Goal: Task Accomplishment & Management: Use online tool/utility

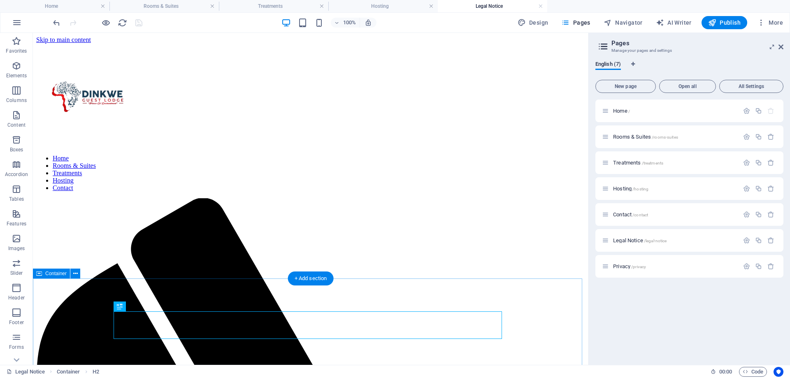
scroll to position [290, 0]
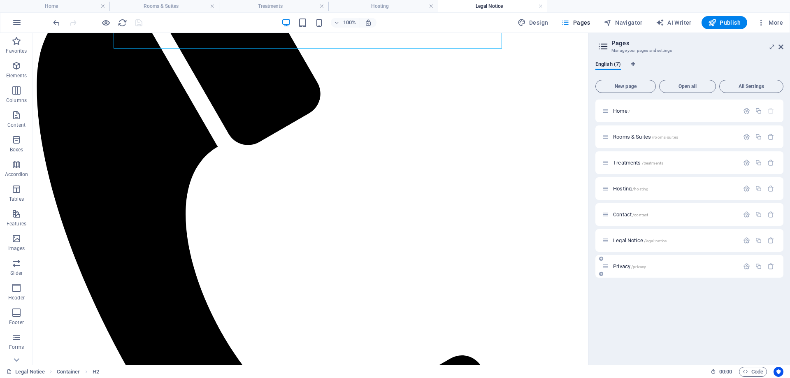
click at [634, 266] on span "/privacy" at bounding box center [638, 266] width 15 height 5
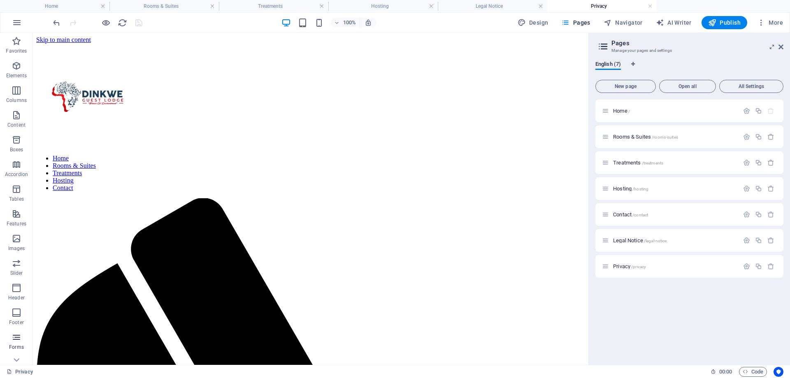
scroll to position [0, 0]
click at [625, 268] on span "Privacy /privacy" at bounding box center [629, 266] width 33 height 6
click at [745, 265] on icon "button" at bounding box center [746, 266] width 7 height 7
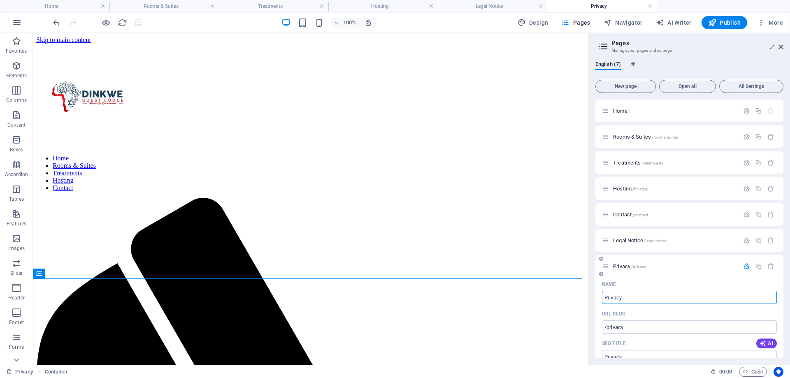
click at [614, 297] on input "Privacy" at bounding box center [689, 297] width 175 height 13
type input "T"
type input "/t"
type input "T"
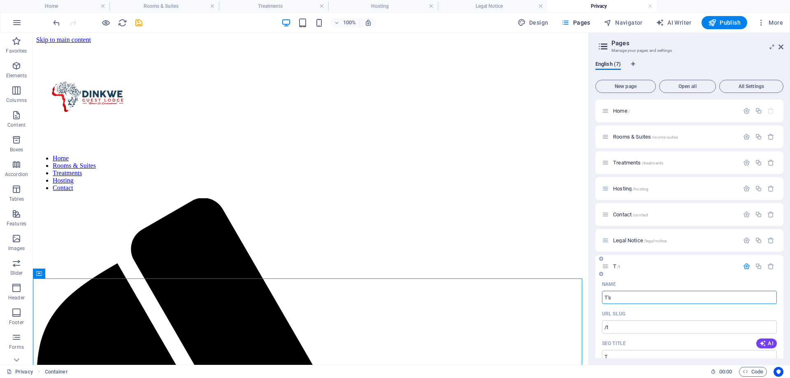
type input "T's"
type input "T'"
type input "T's &"
type input "/t-s"
type input "T's"
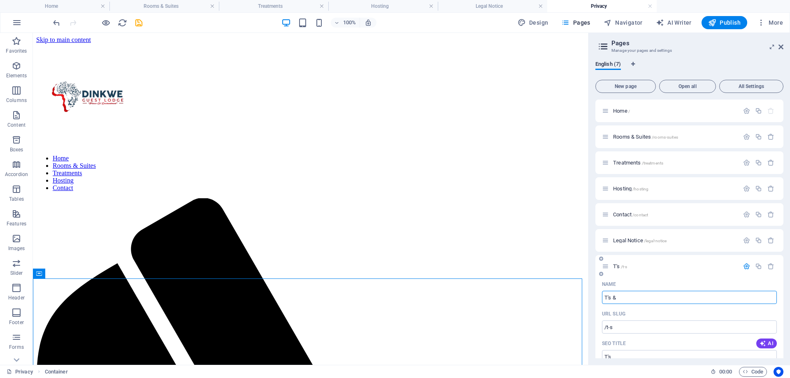
type input "T's & C"
type input "T's &"
type input "T's & C"
type input "/t-s-c"
type input "T's & C"
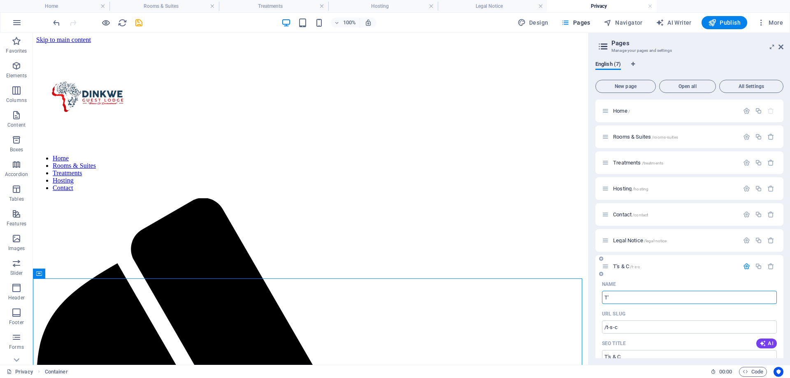
type input "T"
type input "/t-s"
type input "T's &"
type input "/"
type input "Term"
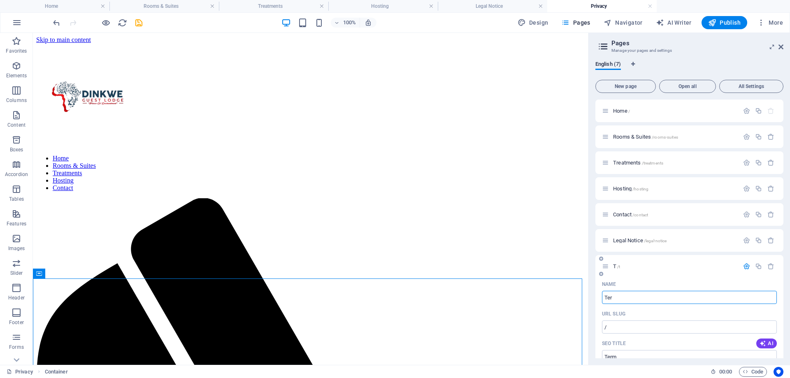
type input "/t"
type input "T"
type input "Terms"
type input "/term"
type input "Term"
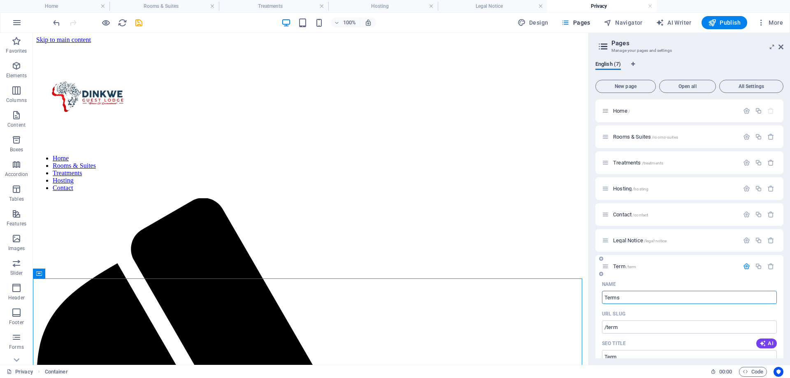
type input "Terms a"
type input "/terms"
type input "Terms"
type input "Terms and"
type input "/terms-and"
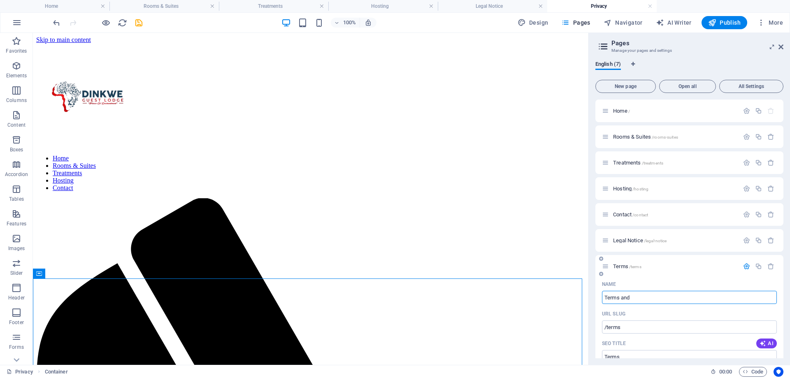
type input "Terms and"
type input "Terms and Con"
type input "/terms-and-c"
type input "Terms and C"
type input "Terms and Con"
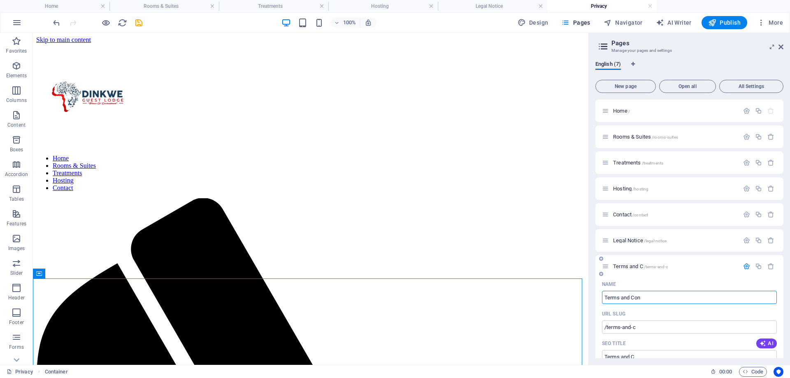
type input "/terms-and-con"
type input "Terms and Con"
type input "Terms and Condi"
type input "/terms-and-cond"
type input "Terms and Cond"
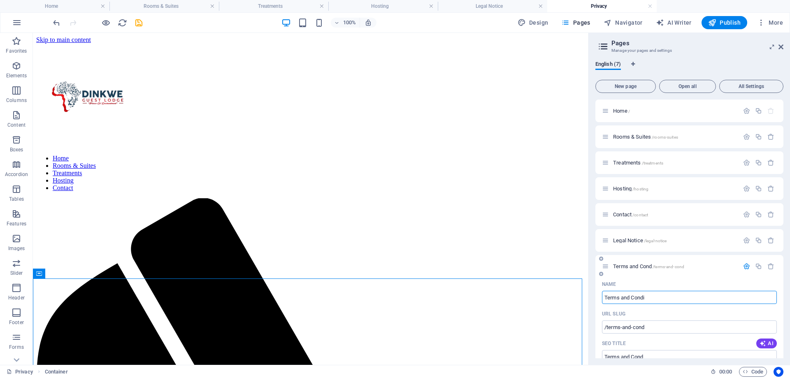
type input "Terms and Condi"
type input "/terms-and-condi"
type input "Terms and Condi"
type input "Terms and Condition"
type input "/terms-and-condit"
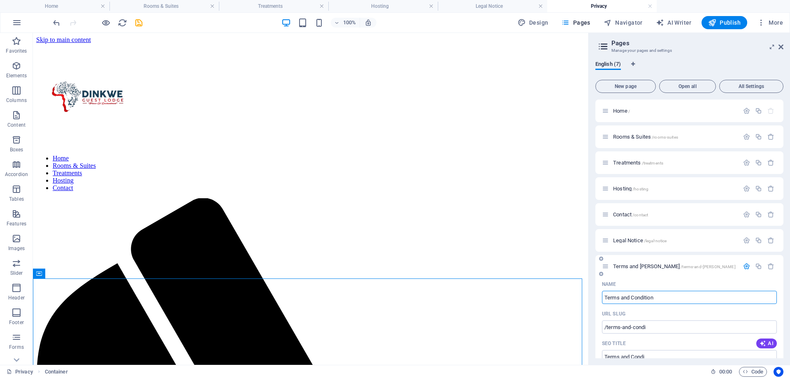
type input "Terms and Condit"
type input "Terms and Conditions"
type input "/terms-and-conditions"
type input "Terms and Conditions"
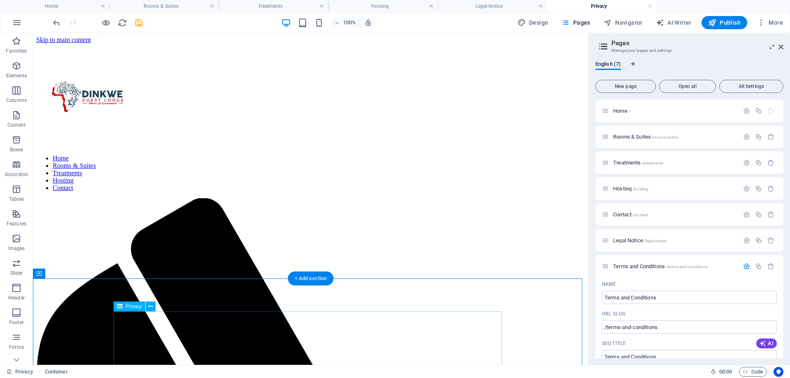
click at [629, 301] on input "Terms and Conditions" at bounding box center [689, 297] width 175 height 13
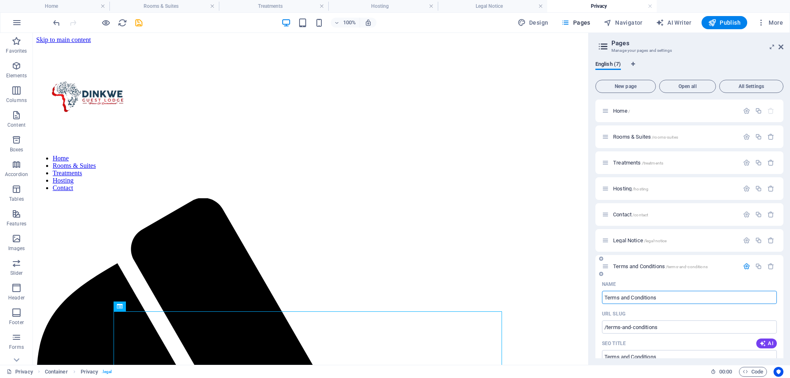
click at [629, 301] on input "Terms and Conditions" at bounding box center [689, 297] width 175 height 13
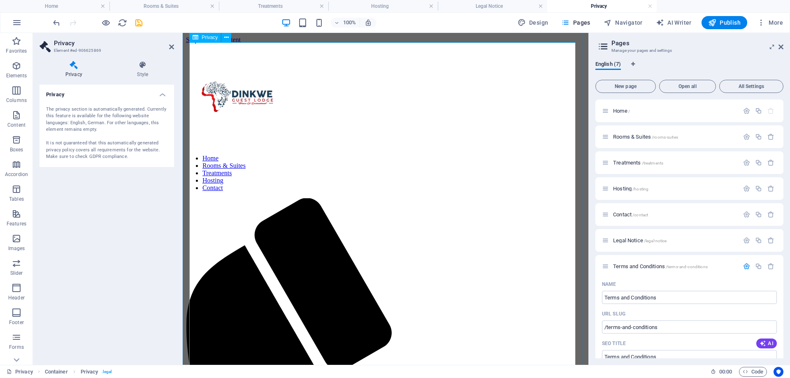
scroll to position [290, 0]
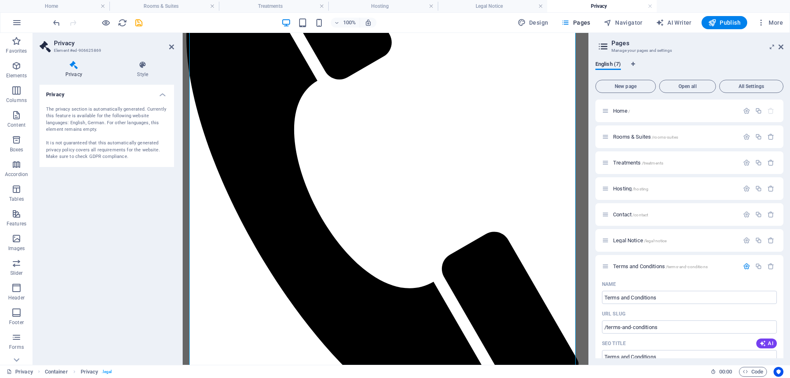
click at [67, 105] on div "The privacy section is automatically generated. Currently this feature is avail…" at bounding box center [106, 133] width 134 height 67
click at [61, 90] on h4 "Privacy" at bounding box center [106, 92] width 134 height 15
click at [90, 95] on h4 "Privacy" at bounding box center [106, 95] width 134 height 20
click at [124, 117] on div "The privacy section is automatically generated. Currently this feature is avail…" at bounding box center [106, 133] width 121 height 54
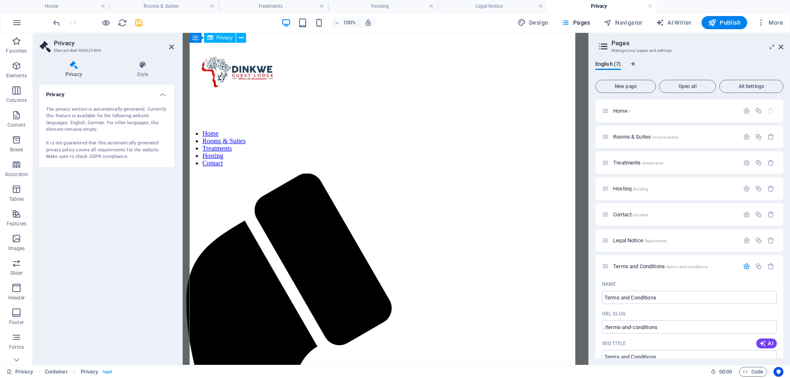
scroll to position [0, 0]
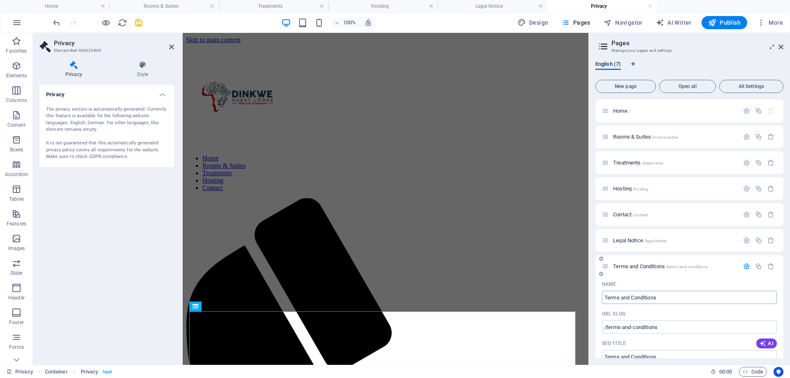
click at [632, 299] on input "Terms and Conditions" at bounding box center [689, 297] width 175 height 13
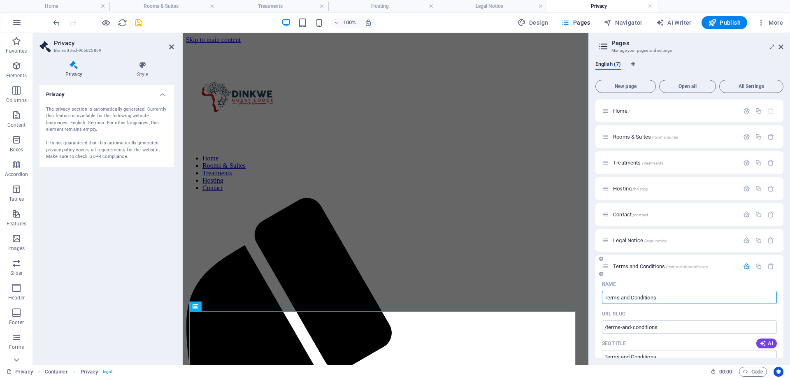
click at [632, 299] on input "Terms and Conditions" at bounding box center [689, 297] width 175 height 13
type input "P"
type input "/p"
type input "P"
type input "Pri"
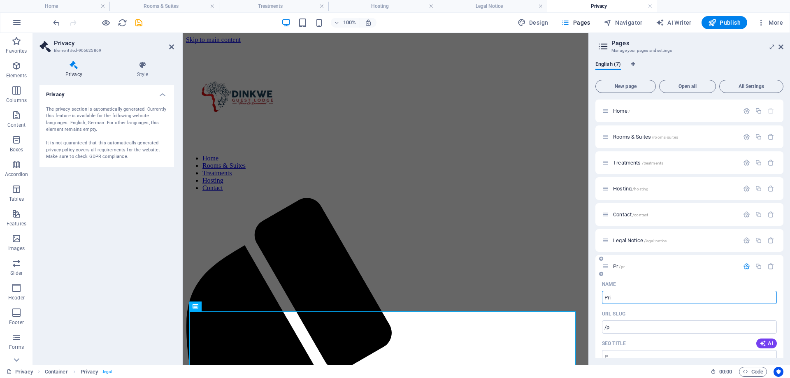
type input "/pr"
type input "Pr"
type input "Priva"
type input "/pri"
type input "Pri"
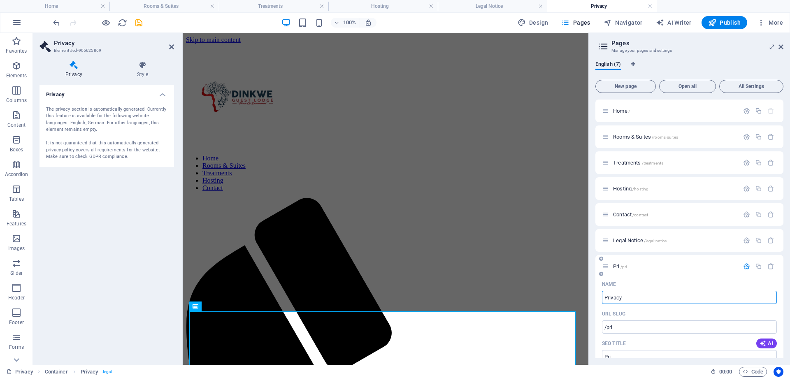
type input "Privacy"
type input "/privac"
type input "Privac"
type input "Privacy Po"
type input "/privacy"
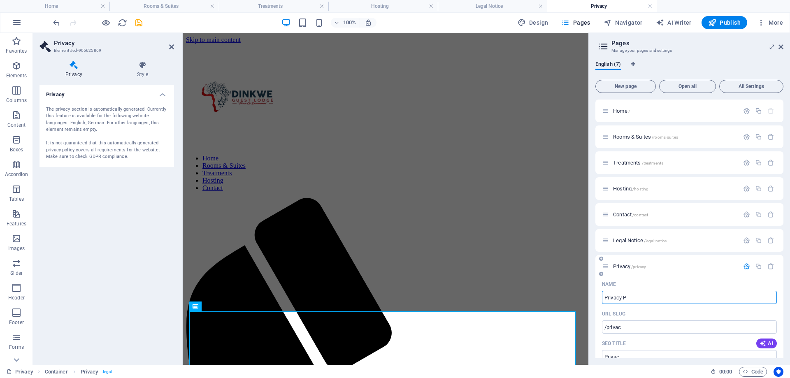
type input "Privacy"
type input "Privacy Polic"
type input "/privacy-pol"
type input "Privacy Pol"
type input "Privacy Policy"
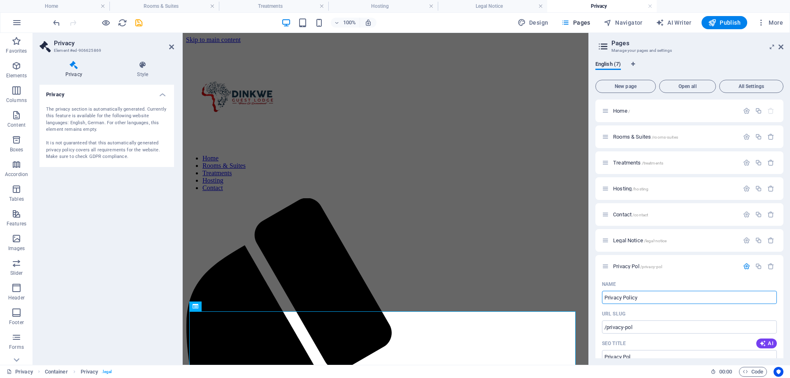
type input "/privacy-policy"
type input "Privacy Policy"
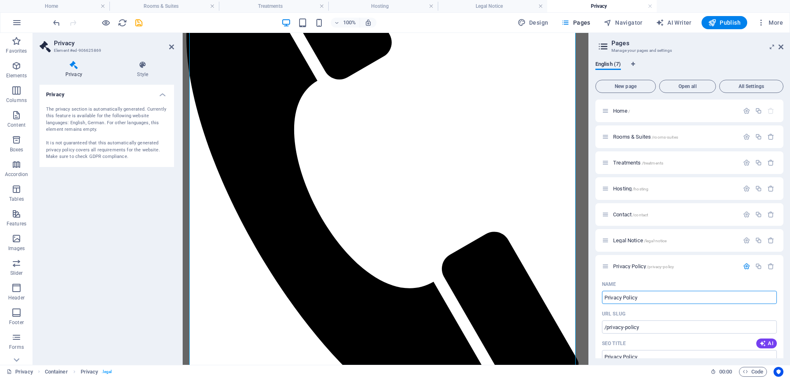
scroll to position [581, 0]
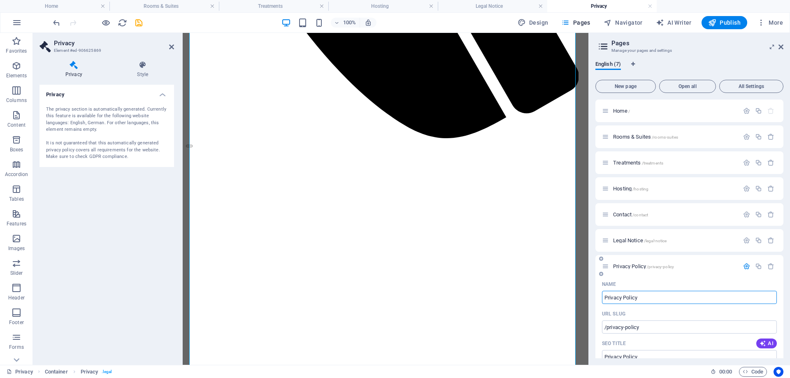
type input "Privacy Policy"
click at [703, 267] on p "Privacy Policy /privacy-policy" at bounding box center [674, 266] width 123 height 5
click at [616, 241] on span "Legal Notice /legal-notice" at bounding box center [639, 240] width 53 height 6
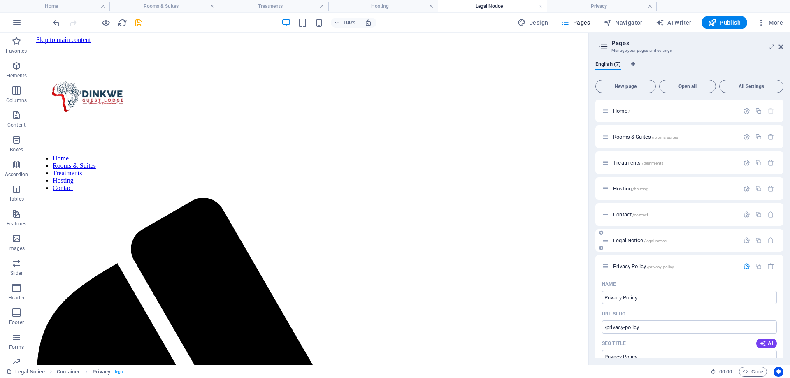
scroll to position [290, 0]
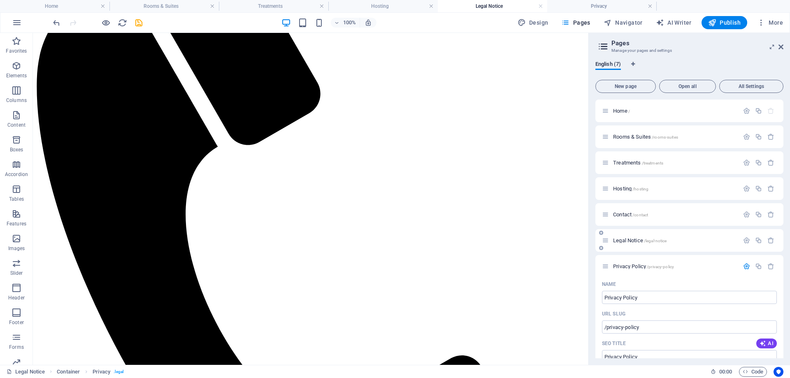
click at [624, 241] on span "Legal Notice /legal-notice" at bounding box center [639, 240] width 53 height 6
click at [622, 237] on div "Legal Notice /legal-notice" at bounding box center [670, 240] width 137 height 9
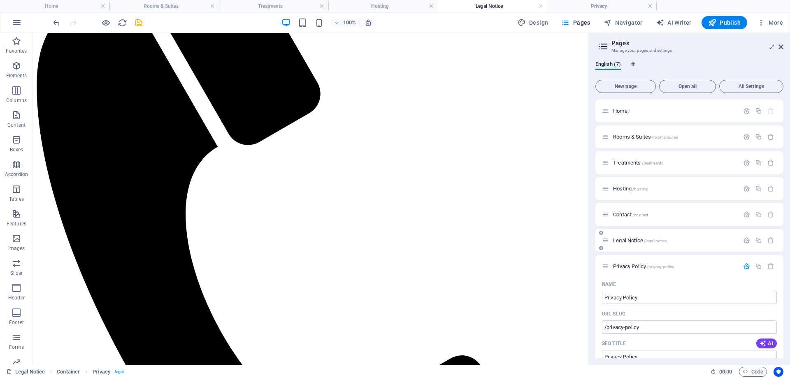
click at [624, 239] on span "Legal Notice /legal-notice" at bounding box center [639, 240] width 53 height 6
click at [608, 267] on icon at bounding box center [605, 266] width 7 height 7
click at [723, 264] on p "Privacy Policy /privacy-policy" at bounding box center [674, 266] width 123 height 5
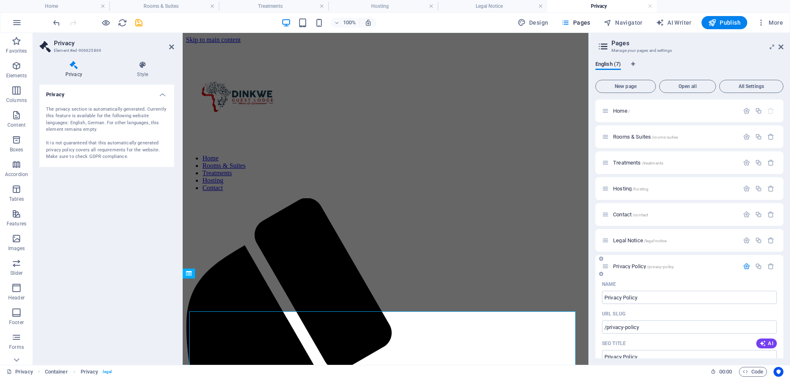
scroll to position [581, 0]
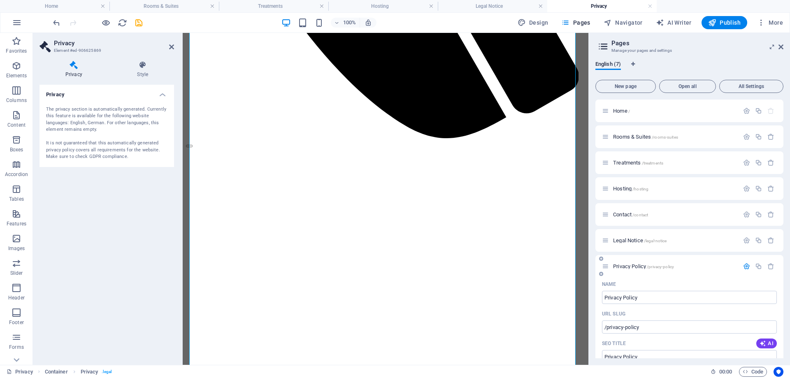
click at [624, 269] on div "Privacy Policy /privacy-policy" at bounding box center [670, 266] width 137 height 9
click at [625, 268] on span "Privacy Policy /privacy-policy" at bounding box center [643, 266] width 61 height 6
click at [608, 268] on icon at bounding box center [605, 266] width 7 height 7
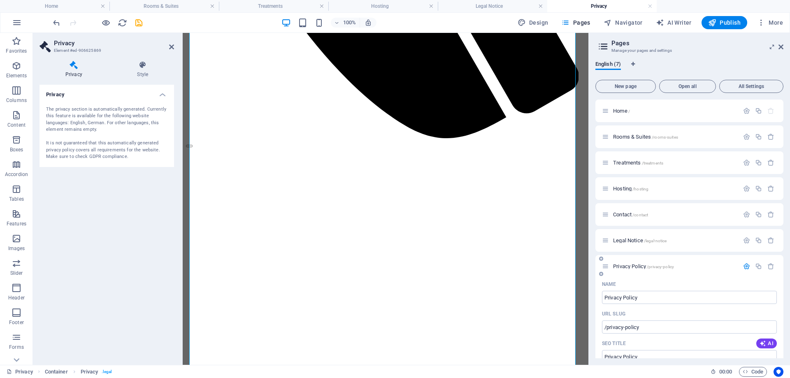
click at [608, 268] on icon at bounding box center [605, 266] width 7 height 7
click at [626, 241] on span "Legal Notice /legal-notice" at bounding box center [639, 240] width 53 height 6
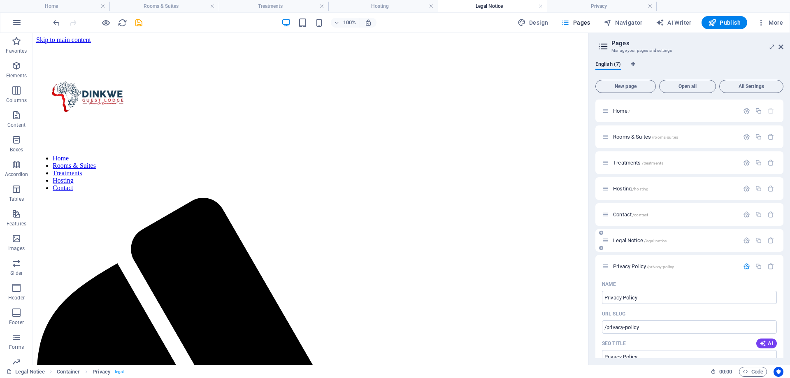
scroll to position [290, 0]
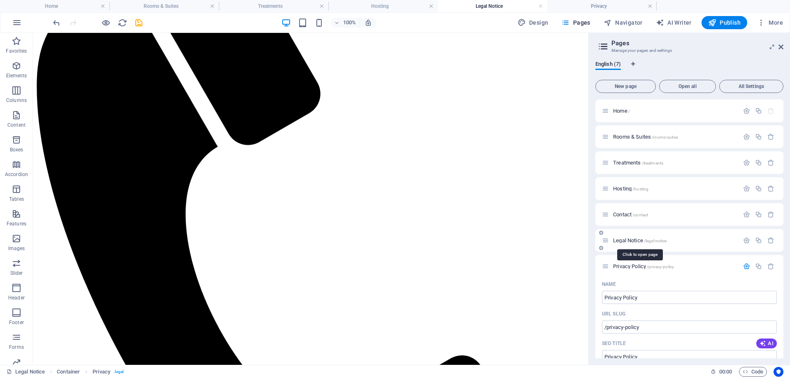
click at [626, 241] on span "Legal Notice /legal-notice" at bounding box center [639, 240] width 53 height 6
click at [621, 241] on span "Legal Notice /legal-notice" at bounding box center [639, 240] width 53 height 6
click at [744, 241] on icon "button" at bounding box center [746, 240] width 7 height 7
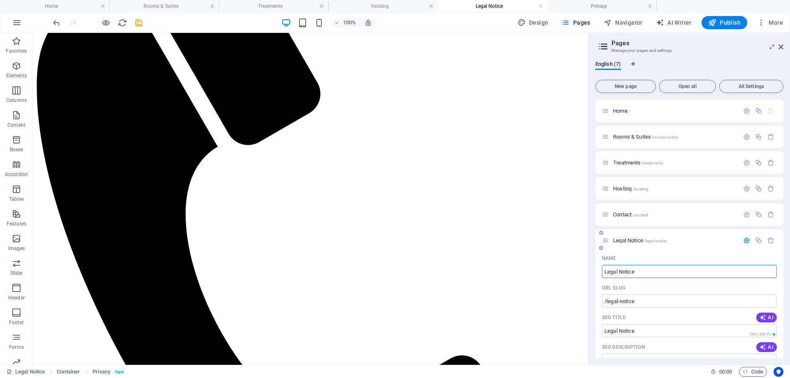
click at [639, 272] on input "Legal Notice" at bounding box center [689, 271] width 175 height 13
click at [635, 269] on input "Legal Notice" at bounding box center [689, 271] width 175 height 13
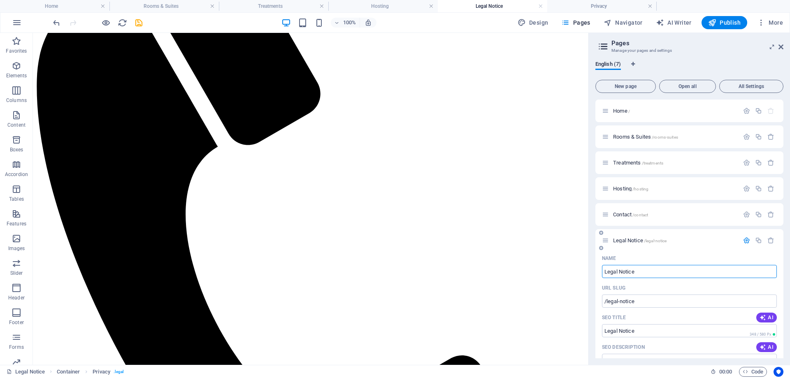
click at [635, 269] on input "Legal Notice" at bounding box center [689, 271] width 175 height 13
paste input "PAYMENT & CANCELLATION POLICY"
type input "PAYMENT & CANCELLATION POLICY"
type input "/payment-cancellation-policy"
type input "PAYMENT & CANCELLATION POLICY"
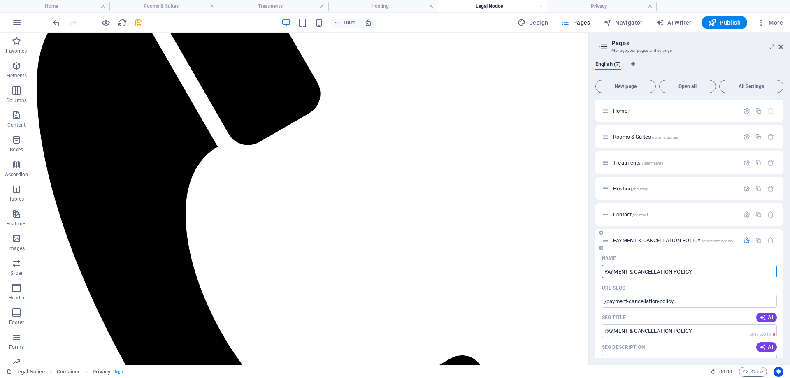
type input "PAYMENT & CANCELLATION POLICY"
drag, startPoint x: 607, startPoint y: 273, endPoint x: 718, endPoint y: 273, distance: 110.6
click at [718, 273] on input "PAYMENT & CANCELLATION POLICY" at bounding box center [689, 271] width 175 height 13
type input "Paymw"
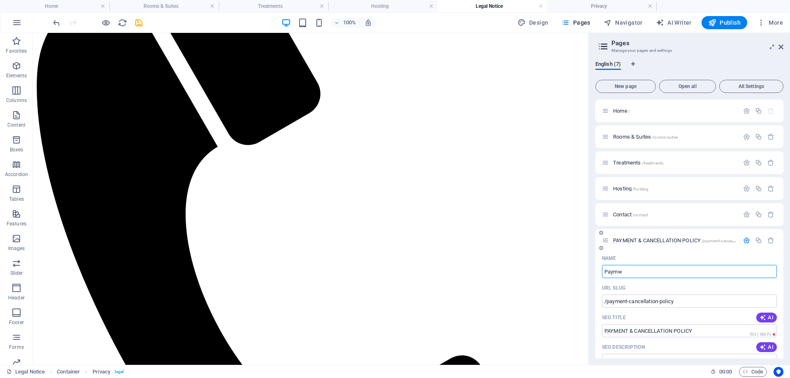
type input "/paymw"
type input "Paymw"
type input "Paymen"
type input "/payme"
type input "Payme"
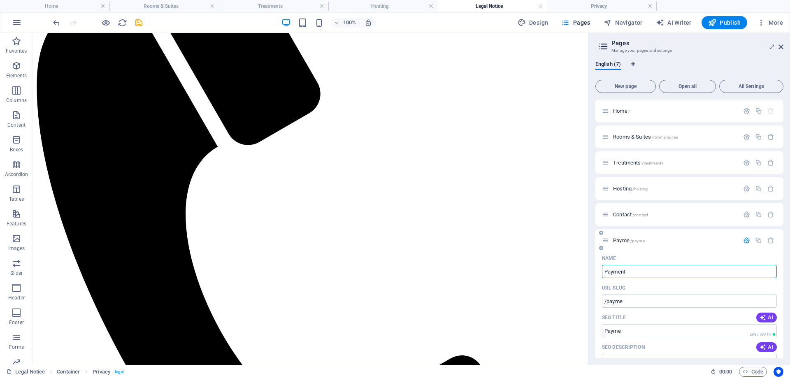
type input "Payment"
type input "/payment"
type input "Payment"
type input "Payment &"
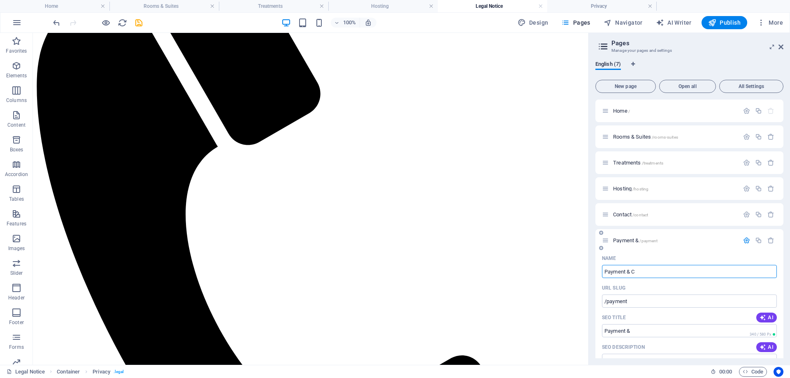
type input "Payment & Ca"
type input "Payment &"
type input "Payment & Cance"
type input "/payment-can"
type input "Payment & Can"
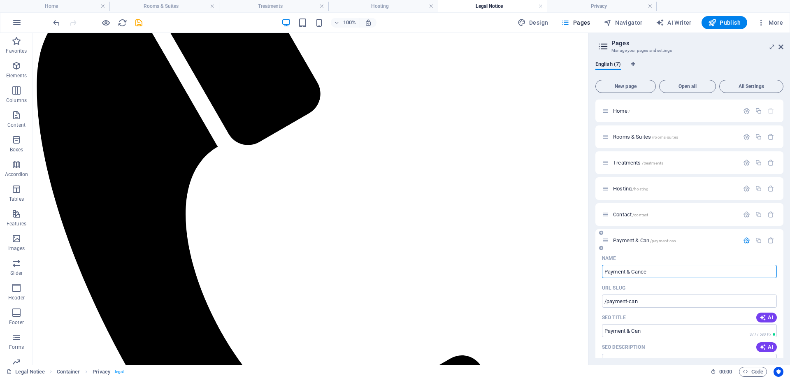
type input "Payment & Cance"
type input "/payment-cance"
type input "Payment & Cance"
type input "Payment & Cancellatio"
type input "/payment-cancella"
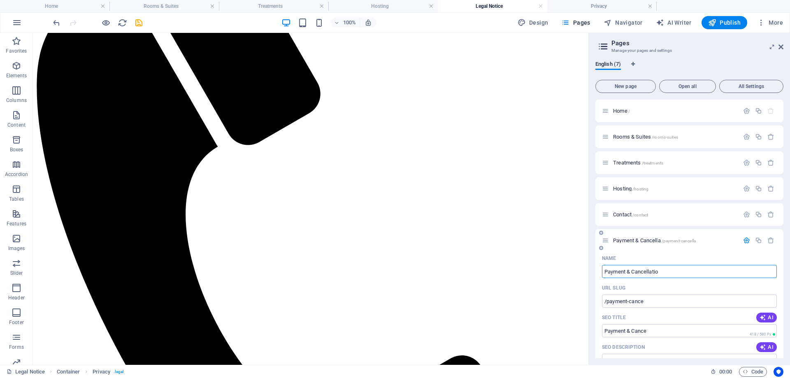
type input "Payment & Cancella"
type input "Payment & Cancellation"
type input "/payment-cancellation"
type input "Payment & Cancellation"
type input "Payment & Cancellation P"
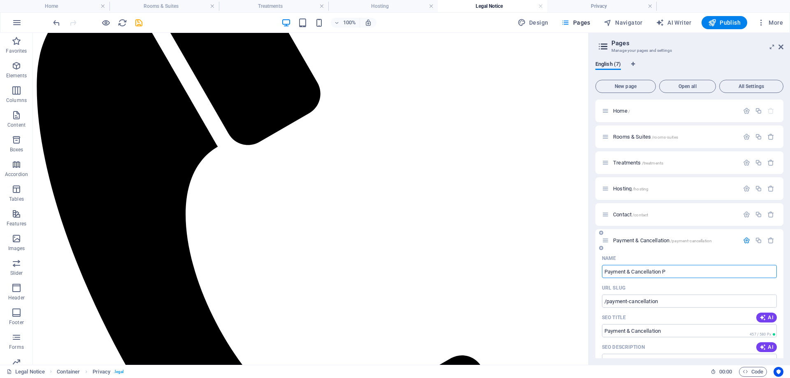
type input "Payment & Cancellation"
type input "Payment & Cancellation Poli"
type input "/payment-cancellation-p"
type input "Payment & Cancellation P"
type input "Payment & Cancellation Policy"
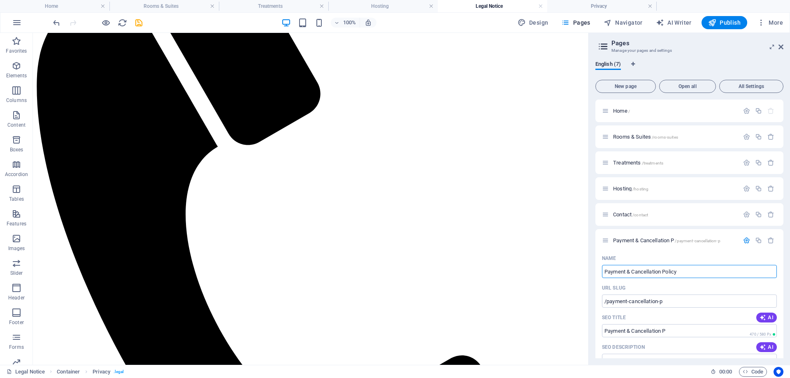
type input "/payment-cancellation-policy"
type input "Payment & Cancellation Policy"
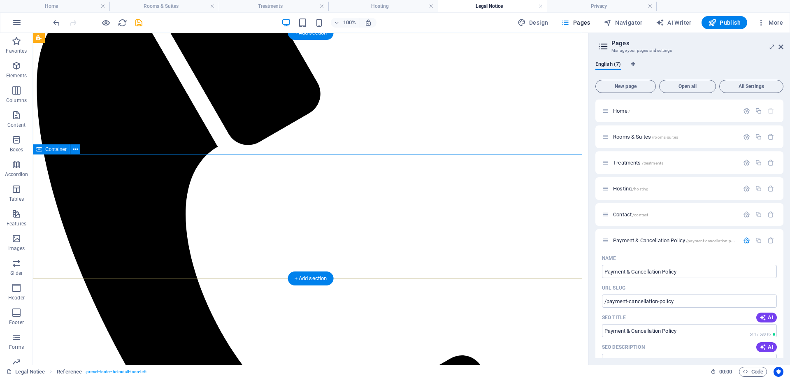
scroll to position [0, 0]
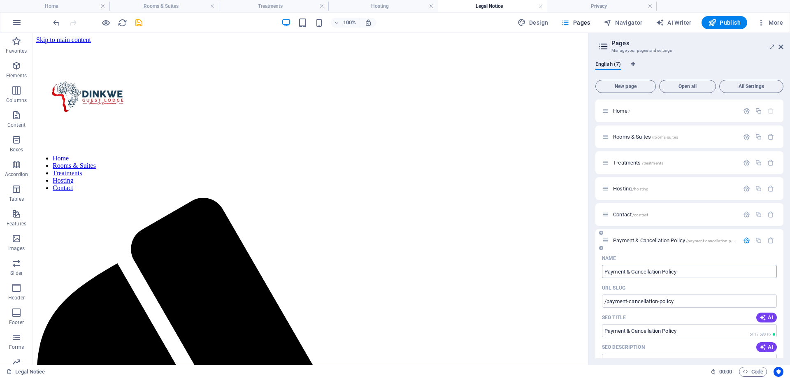
click at [652, 272] on input "Payment & Cancellation Policy" at bounding box center [689, 271] width 175 height 13
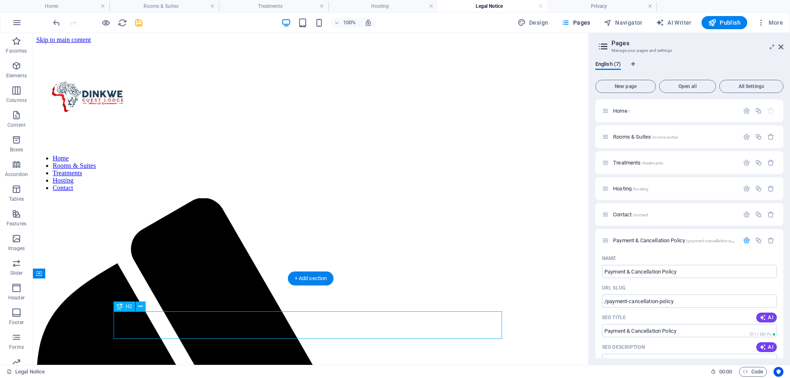
click at [170, 329] on div "Drag here to replace the existing content. Press “Ctrl” if you want to create a…" at bounding box center [310, 199] width 555 height 332
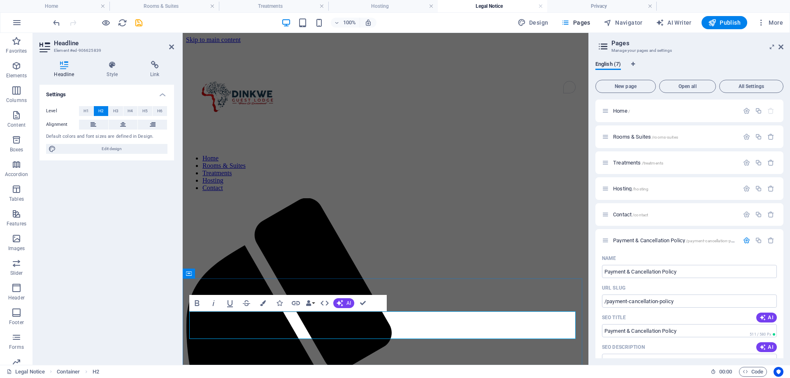
scroll to position [0, 2]
click at [151, 316] on div "Settings Level H1 H2 H3 H4 H5 H6 Alignment Default colors and font sizes are de…" at bounding box center [106, 222] width 134 height 274
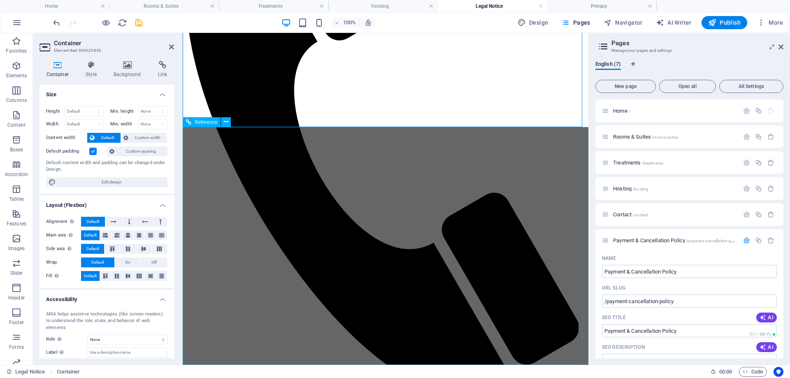
scroll to position [39, 0]
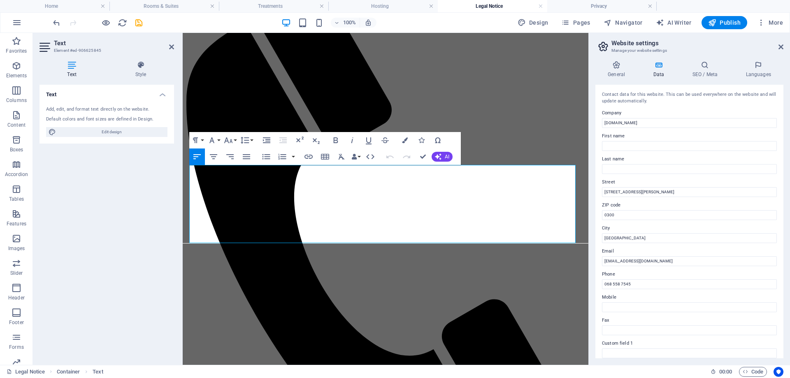
scroll to position [179, 0]
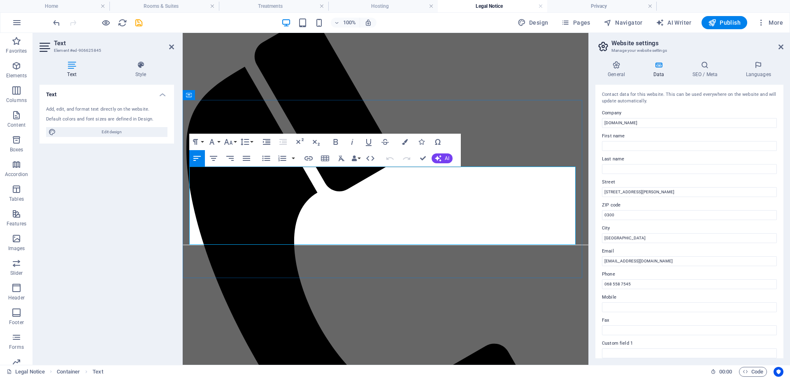
drag, startPoint x: 306, startPoint y: 236, endPoint x: 225, endPoint y: 186, distance: 94.7
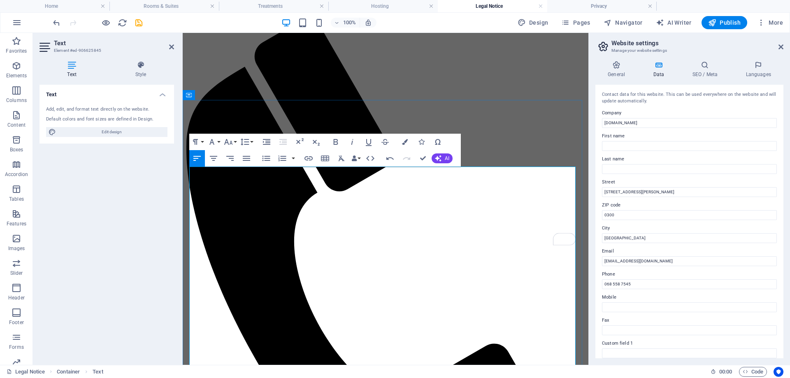
scroll to position [8865, 3]
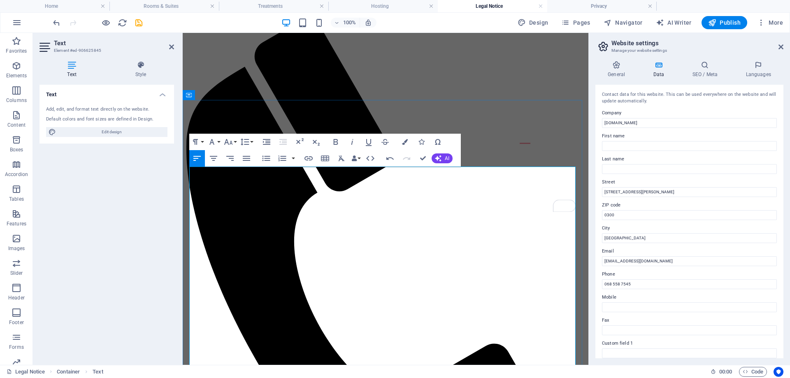
click at [235, 142] on button "Font Size" at bounding box center [230, 142] width 16 height 16
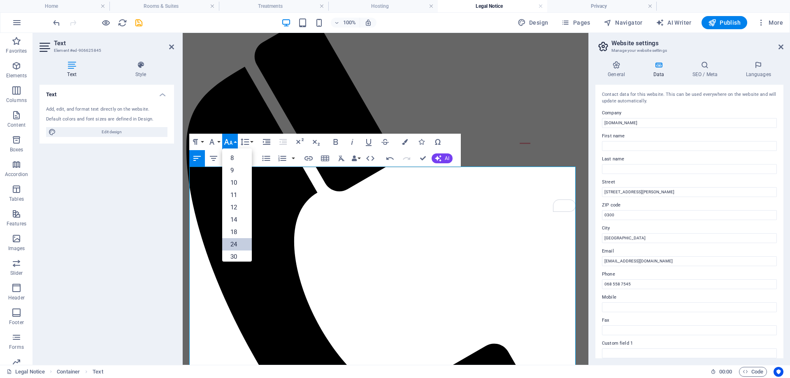
click at [241, 238] on link "24" at bounding box center [237, 244] width 30 height 12
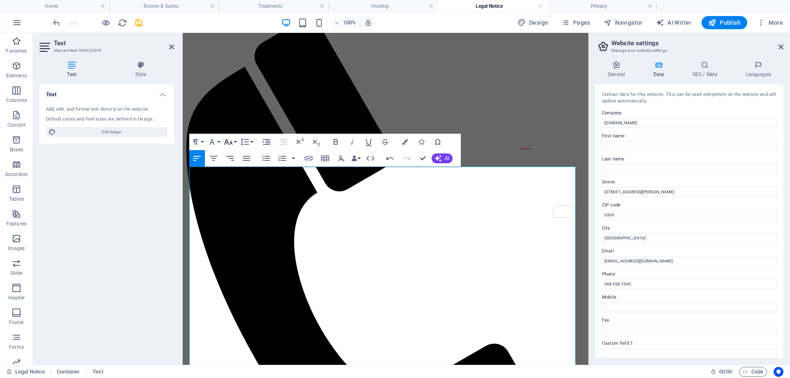
click at [231, 146] on icon "button" at bounding box center [228, 142] width 10 height 10
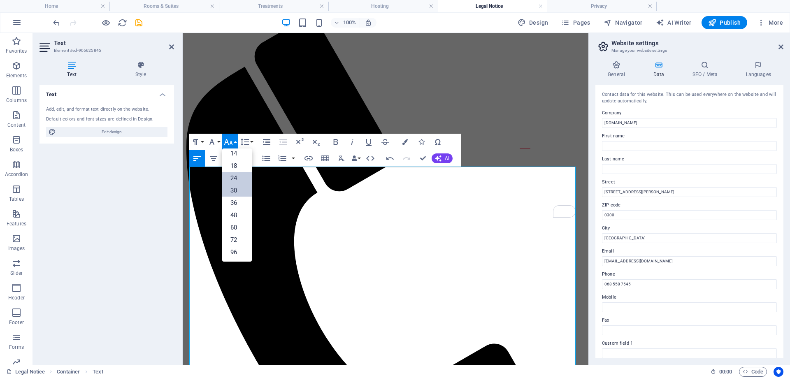
scroll to position [66, 0]
click at [239, 166] on link "18" at bounding box center [237, 166] width 30 height 12
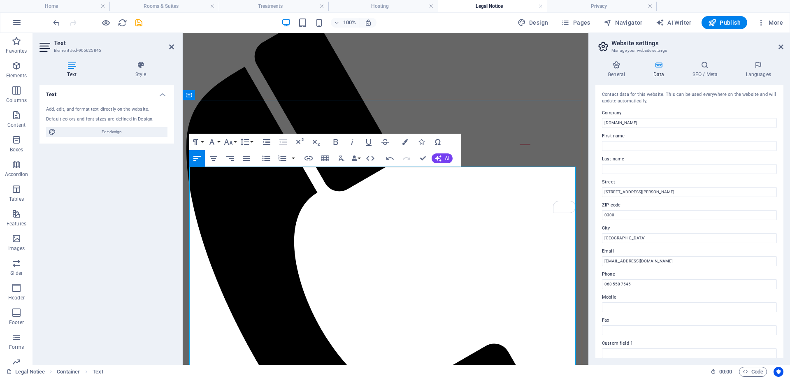
drag, startPoint x: 192, startPoint y: 207, endPoint x: 261, endPoint y: 227, distance: 71.7
drag, startPoint x: 191, startPoint y: 206, endPoint x: 365, endPoint y: 236, distance: 176.2
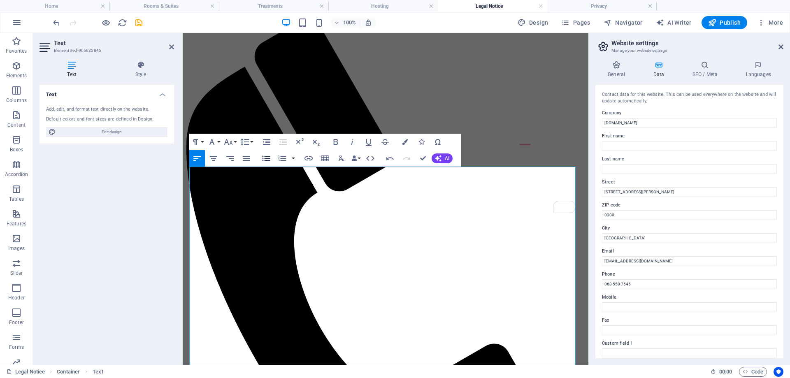
click at [266, 158] on icon "button" at bounding box center [266, 158] width 8 height 5
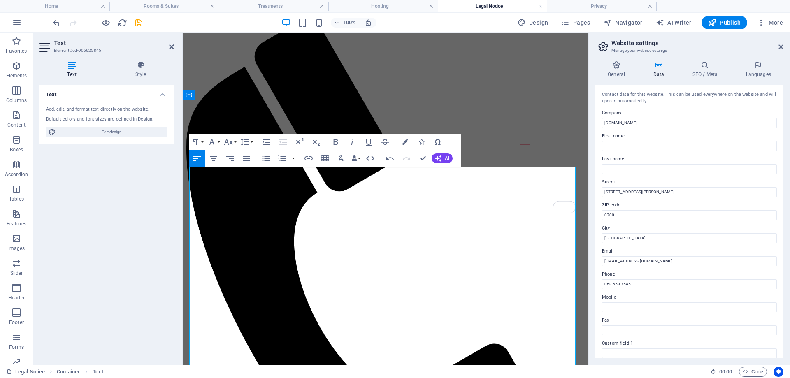
click at [232, 139] on icon "button" at bounding box center [228, 142] width 10 height 10
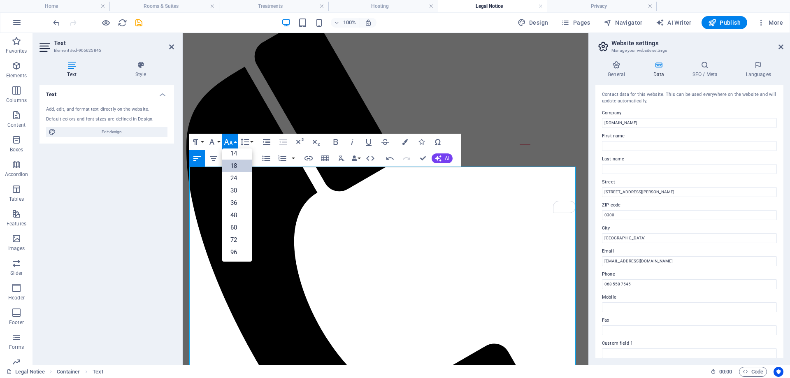
click at [239, 168] on link "18" at bounding box center [237, 166] width 30 height 12
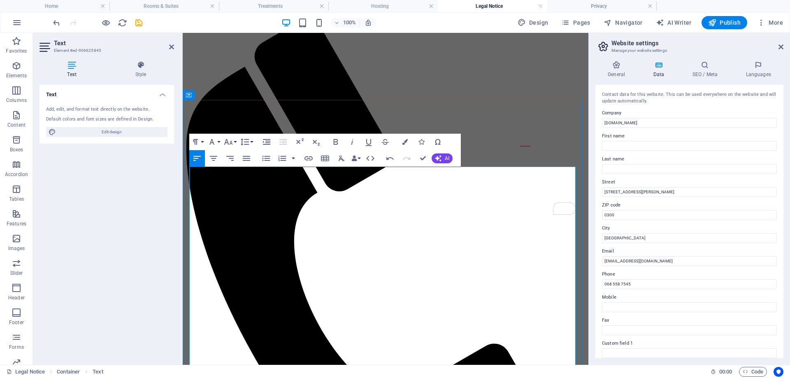
drag, startPoint x: 193, startPoint y: 267, endPoint x: 396, endPoint y: 291, distance: 204.2
drag, startPoint x: 88, startPoint y: 136, endPoint x: 265, endPoint y: 157, distance: 178.1
click at [265, 156] on icon "button" at bounding box center [266, 158] width 8 height 5
drag, startPoint x: 194, startPoint y: 263, endPoint x: 382, endPoint y: 290, distance: 189.5
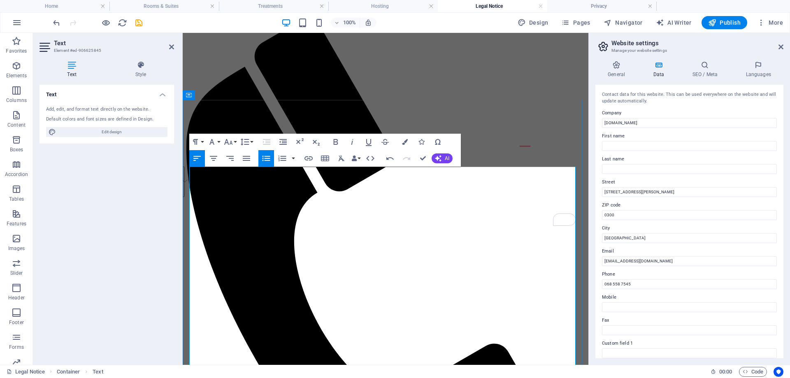
drag, startPoint x: 192, startPoint y: 265, endPoint x: 369, endPoint y: 292, distance: 179.3
click at [268, 157] on icon "button" at bounding box center [266, 158] width 8 height 5
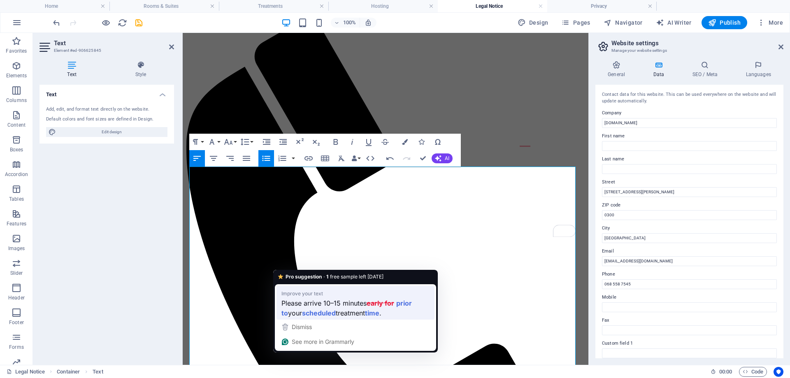
click at [323, 311] on strong "scheduled" at bounding box center [319, 313] width 34 height 10
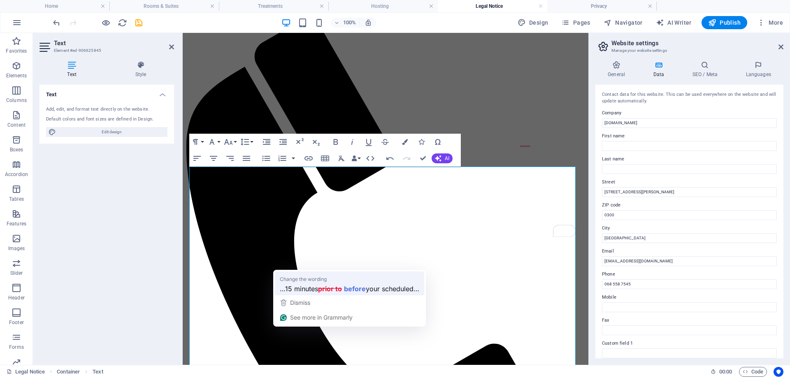
click at [302, 289] on span "…15 minutes" at bounding box center [299, 288] width 38 height 10
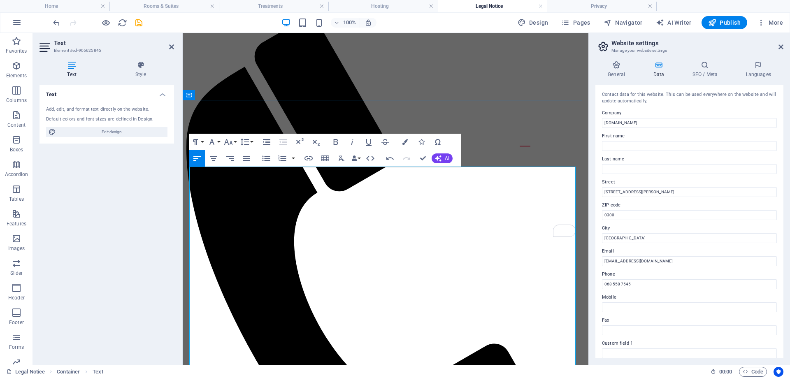
click at [228, 140] on icon "button" at bounding box center [228, 142] width 10 height 10
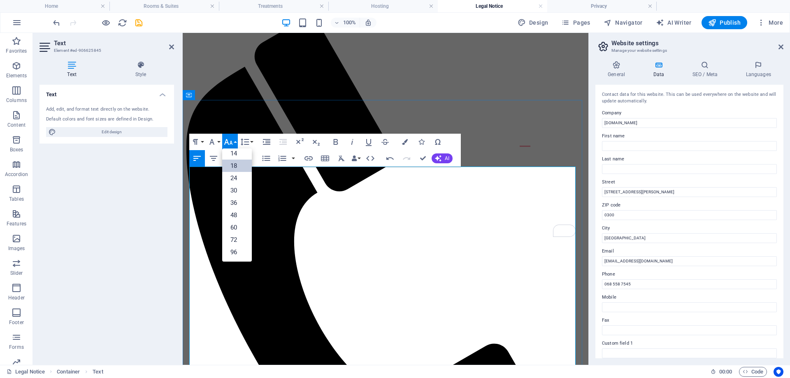
click at [230, 167] on link "18" at bounding box center [237, 166] width 30 height 12
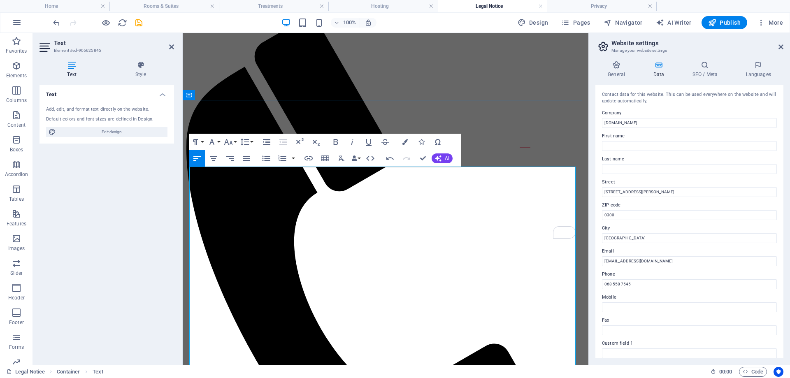
drag, startPoint x: 192, startPoint y: 319, endPoint x: 349, endPoint y: 354, distance: 160.1
click at [269, 159] on icon "button" at bounding box center [266, 158] width 10 height 10
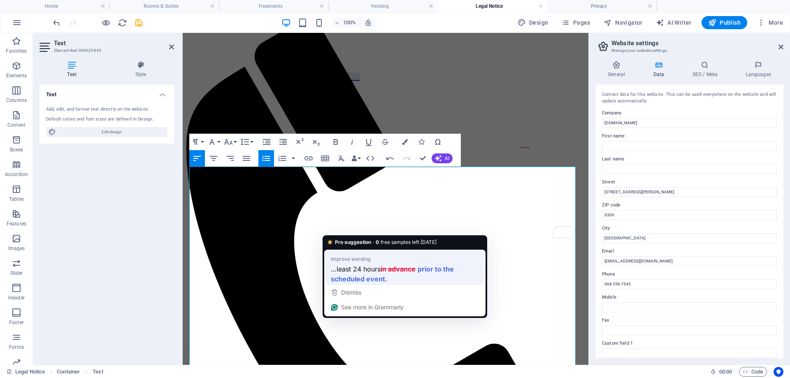
click at [367, 266] on span "…least 24 hours" at bounding box center [356, 269] width 50 height 10
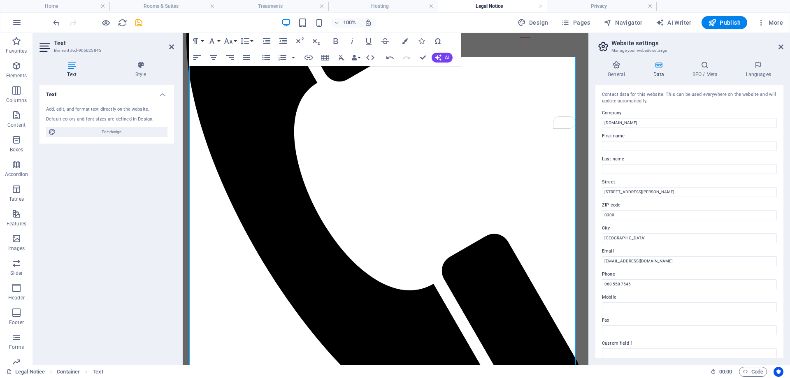
scroll to position [302, 0]
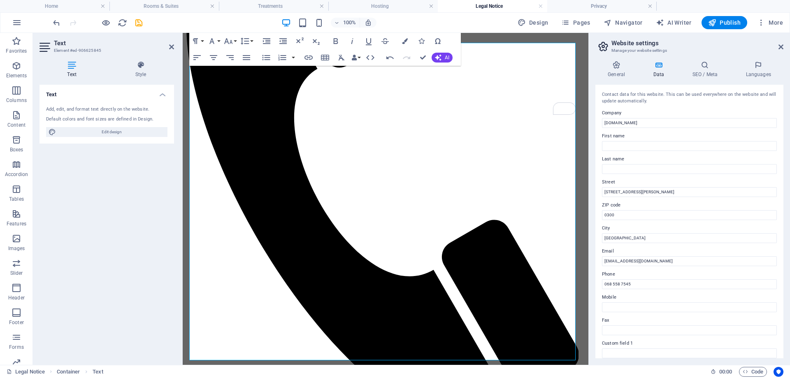
drag, startPoint x: 585, startPoint y: 211, endPoint x: 771, endPoint y: 289, distance: 201.7
drag, startPoint x: 192, startPoint y: 254, endPoint x: 244, endPoint y: 280, distance: 58.3
click at [267, 56] on icon "button" at bounding box center [266, 58] width 10 height 10
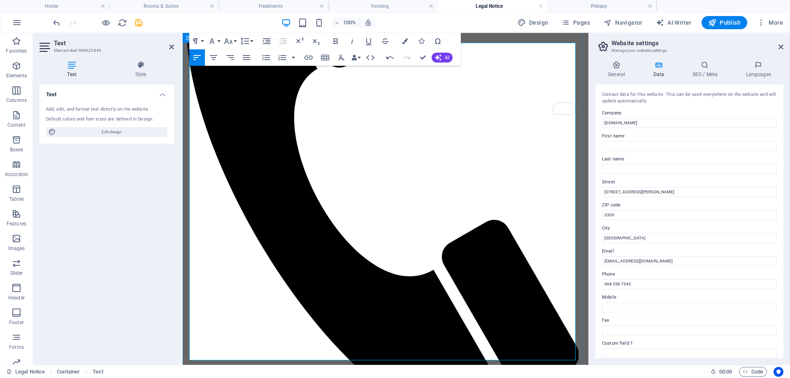
click at [234, 41] on button "Font Size" at bounding box center [230, 41] width 16 height 16
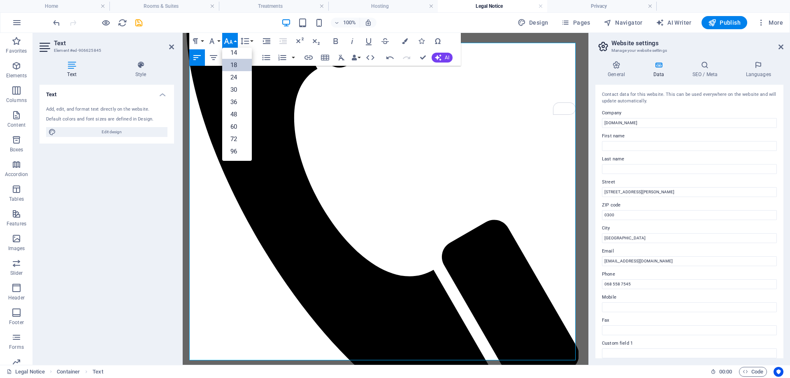
click at [241, 61] on link "18" at bounding box center [237, 65] width 30 height 12
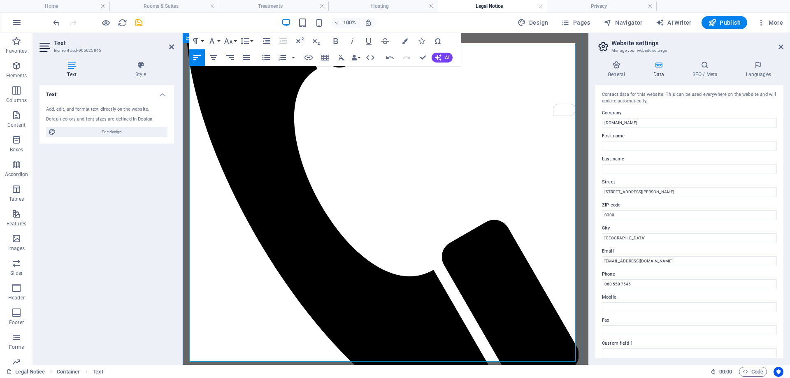
click at [250, 41] on button "Line Height" at bounding box center [247, 41] width 16 height 16
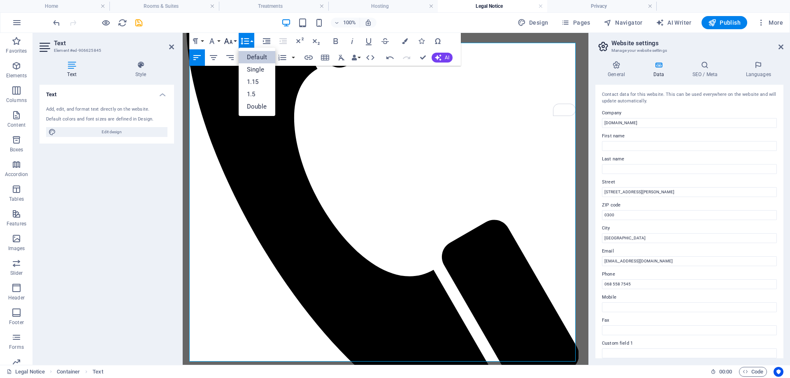
click at [235, 42] on button "Font Size" at bounding box center [230, 41] width 16 height 16
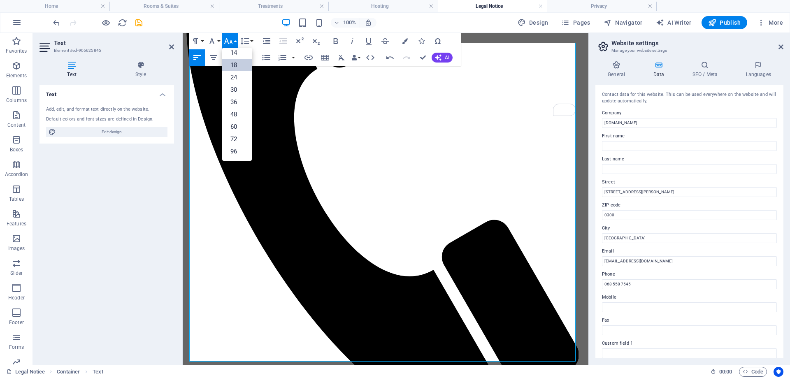
click at [238, 66] on link "18" at bounding box center [237, 65] width 30 height 12
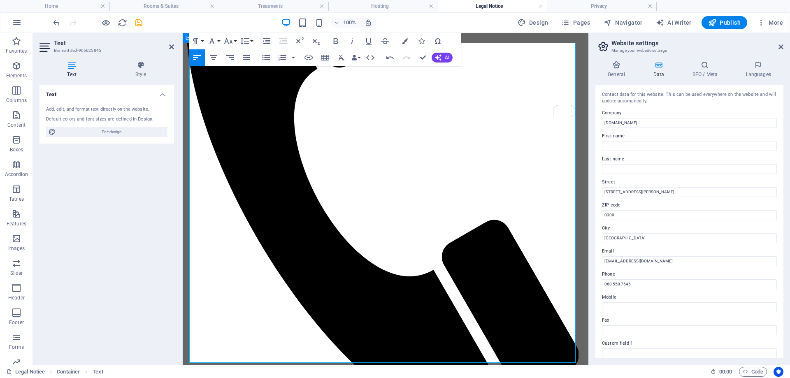
drag, startPoint x: 191, startPoint y: 311, endPoint x: 366, endPoint y: 344, distance: 178.2
click at [270, 56] on icon "button" at bounding box center [266, 57] width 8 height 5
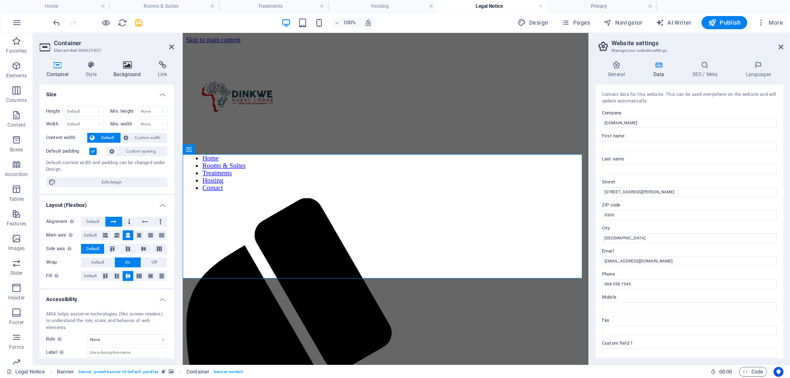
click at [128, 72] on h4 "Background" at bounding box center [129, 69] width 44 height 17
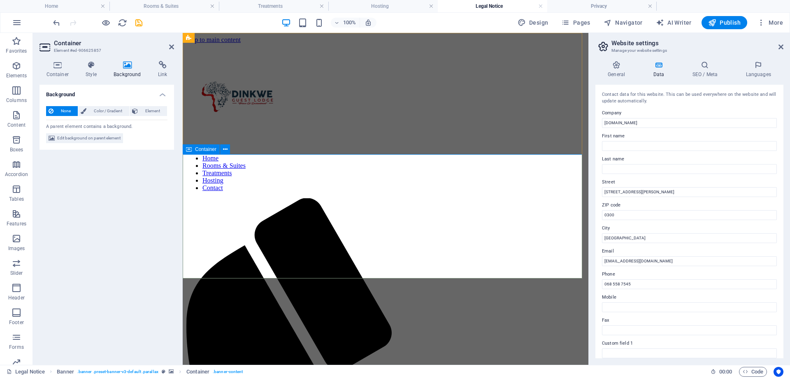
click at [120, 139] on span "Edit background on parent element" at bounding box center [88, 138] width 63 height 10
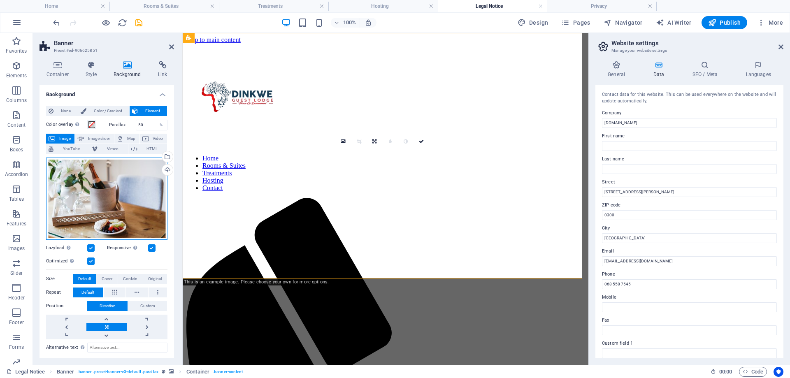
click at [104, 177] on div "Drag files here, click to choose files or select files from Files or our free s…" at bounding box center [106, 199] width 121 height 82
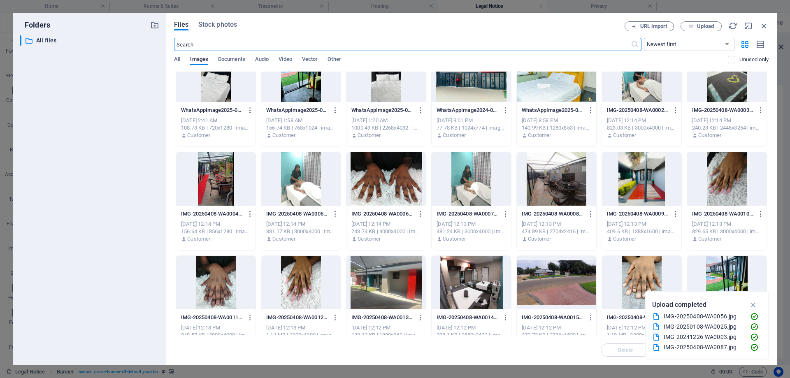
scroll to position [461, 0]
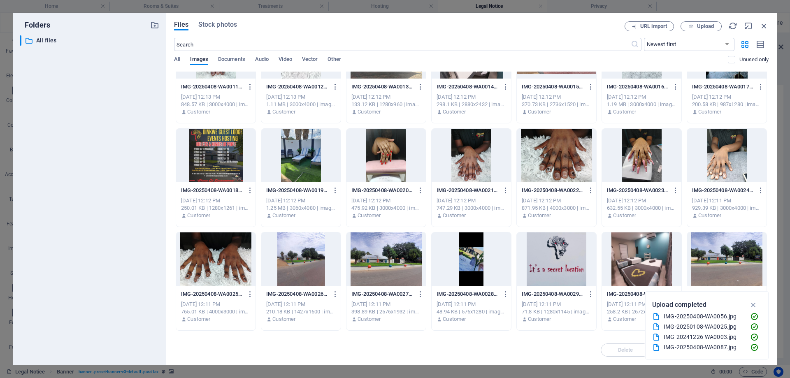
click at [369, 255] on div at bounding box center [385, 258] width 79 height 53
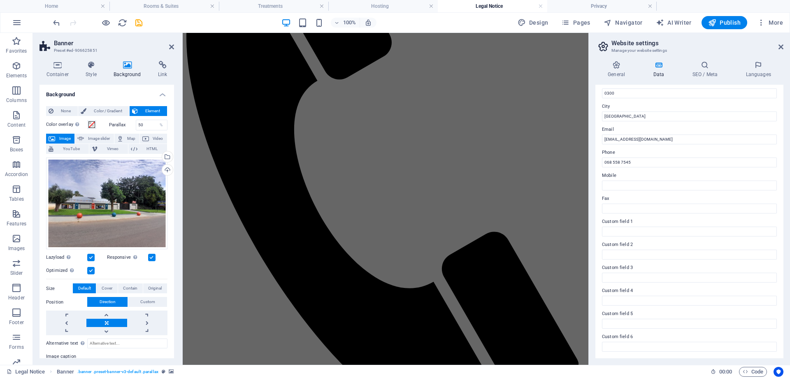
scroll to position [560, 0]
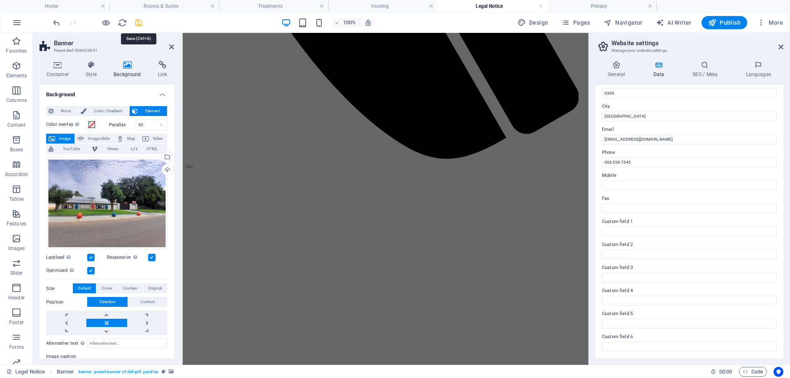
drag, startPoint x: 136, startPoint y: 21, endPoint x: 394, endPoint y: 55, distance: 260.1
click at [136, 21] on icon "save" at bounding box center [138, 22] width 9 height 9
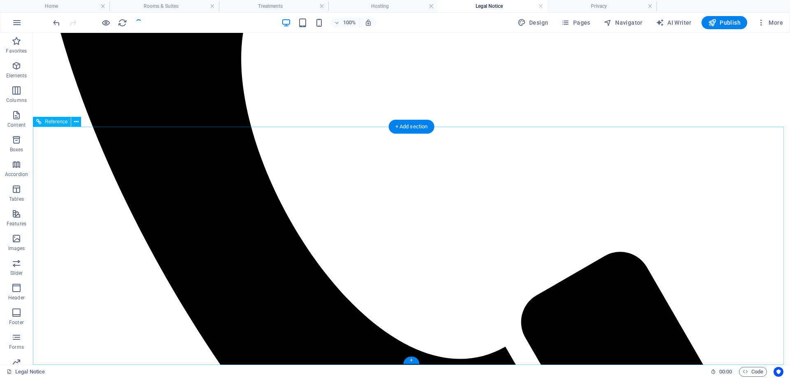
scroll to position [0, 0]
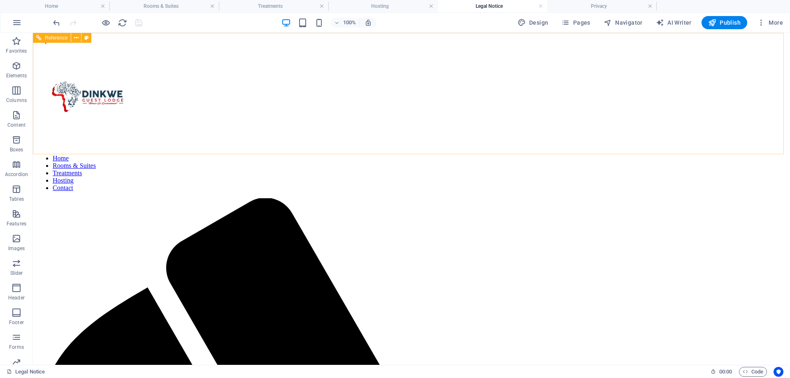
click at [545, 155] on nav "Home Rooms & Suites Treatments Hosting Contact" at bounding box center [411, 173] width 750 height 37
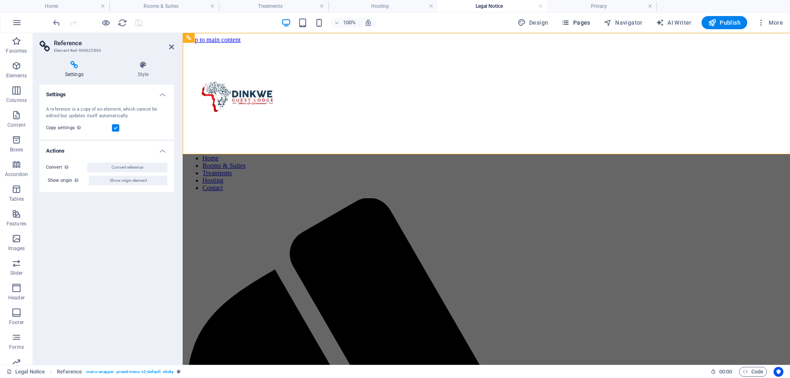
click at [582, 20] on span "Pages" at bounding box center [575, 23] width 29 height 8
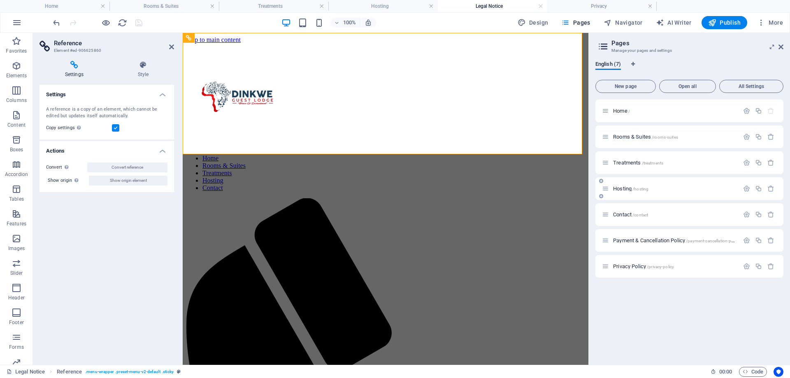
click at [626, 190] on span "Hosting /hosting" at bounding box center [630, 189] width 35 height 6
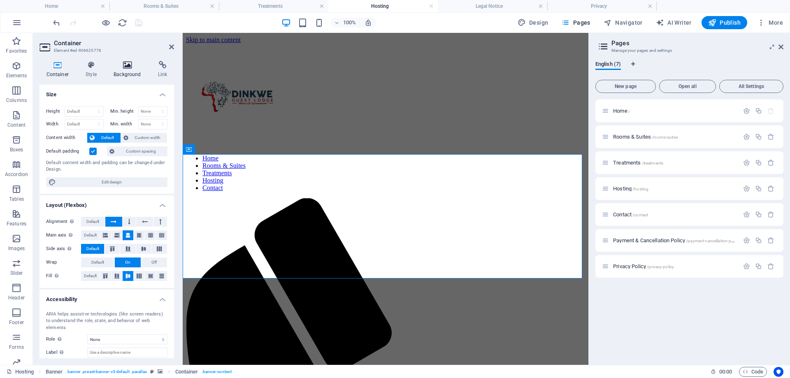
click at [132, 76] on h4 "Background" at bounding box center [129, 69] width 44 height 17
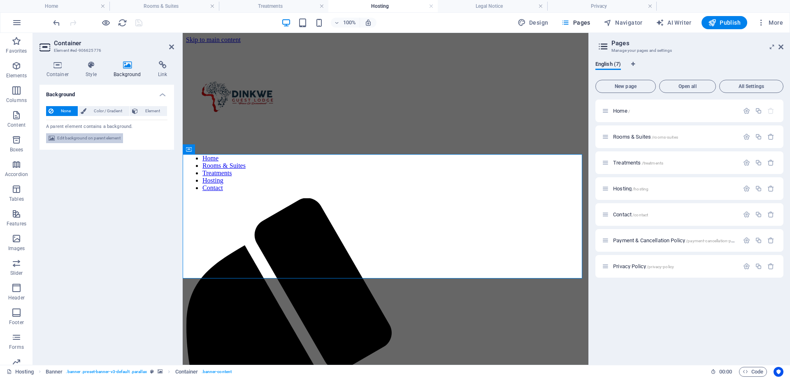
click at [100, 139] on span "Edit background on parent element" at bounding box center [88, 138] width 63 height 10
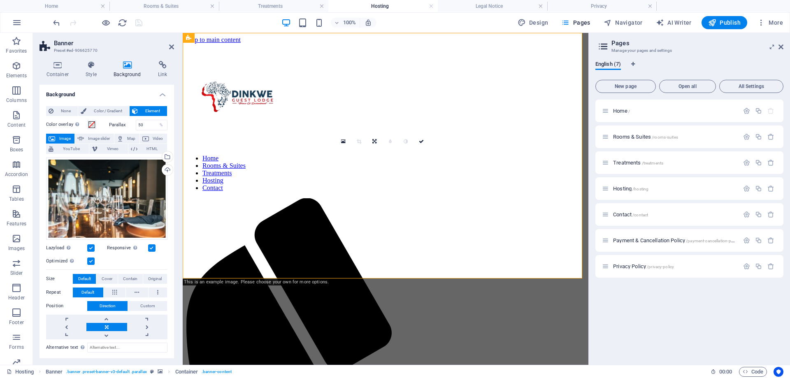
click at [90, 178] on div "Drag files here, click to choose files or select files from Files or our free s…" at bounding box center [106, 199] width 121 height 82
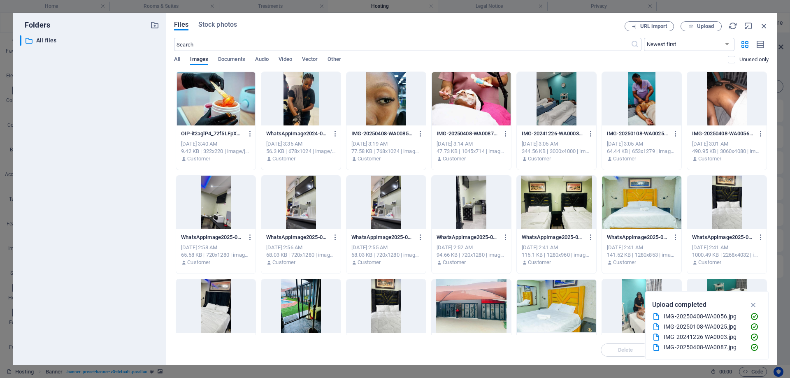
click at [341, 277] on div "OIP-it2aglP4_72f5LFpXOrNYg.jpg OIP-it2aglP4_72f5LFpXOrNYg.jpg Sep 5, 2025 3:40 …" at bounding box center [471, 328] width 594 height 513
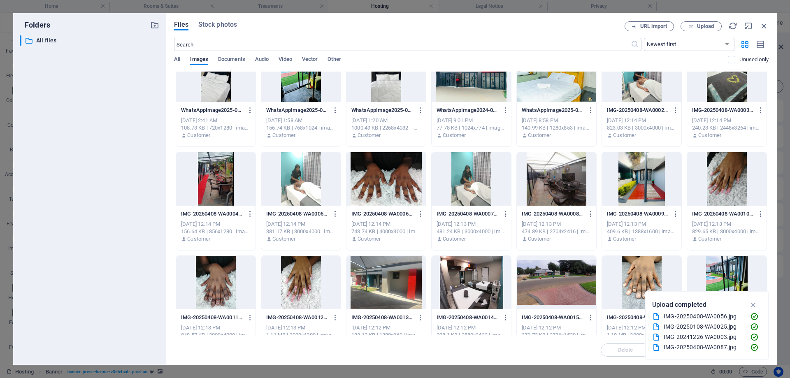
click at [561, 170] on div at bounding box center [556, 178] width 79 height 53
drag, startPoint x: 561, startPoint y: 170, endPoint x: 378, endPoint y: 137, distance: 185.9
click at [561, 170] on div at bounding box center [556, 178] width 79 height 53
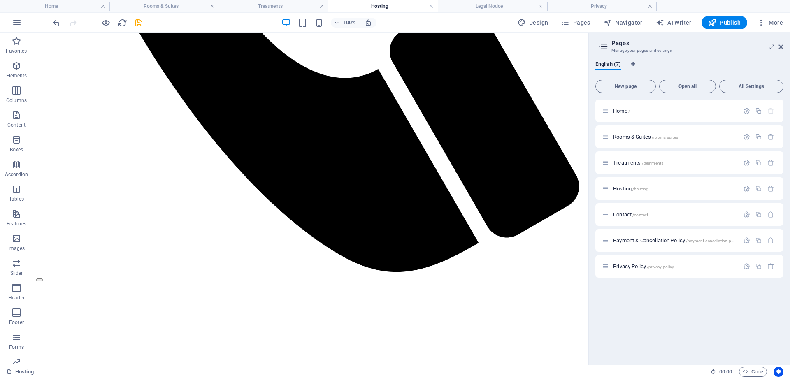
scroll to position [654, 0]
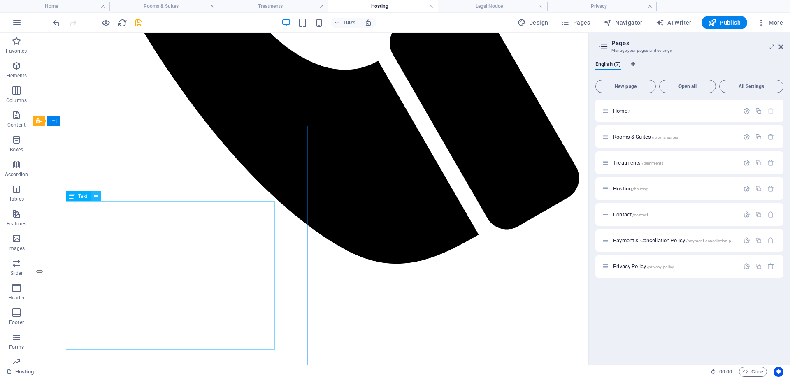
click at [98, 193] on button at bounding box center [96, 196] width 10 height 10
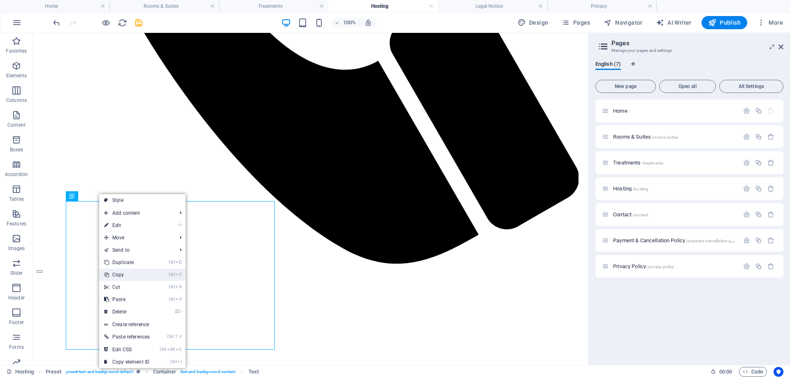
click at [134, 271] on link "Ctrl C Copy" at bounding box center [127, 275] width 56 height 12
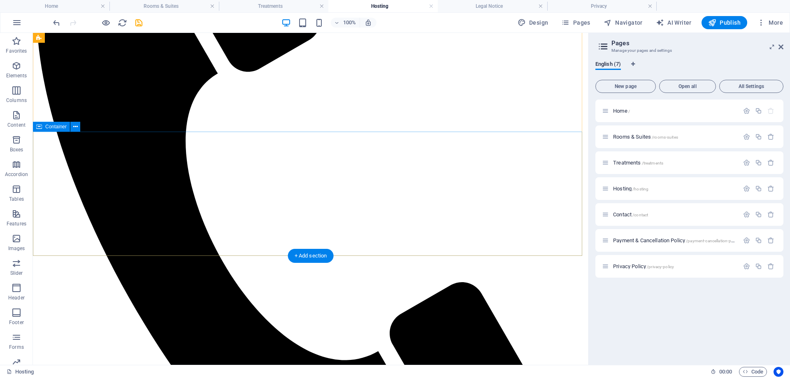
scroll to position [0, 0]
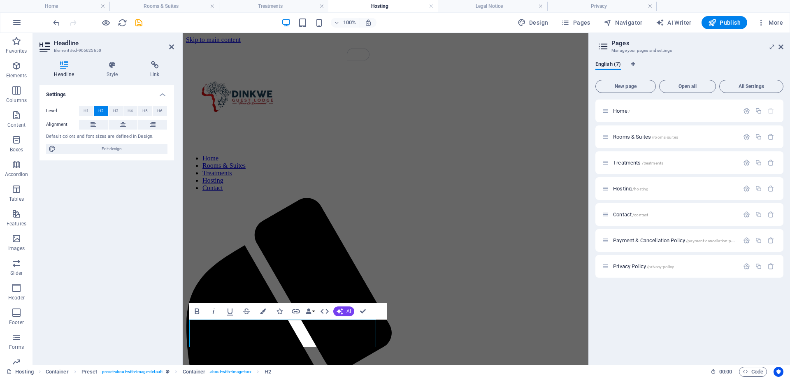
click at [646, 337] on div "Home / Rooms & Suites /rooms-suites Treatments /treatments Hosting /hosting Con…" at bounding box center [689, 229] width 188 height 259
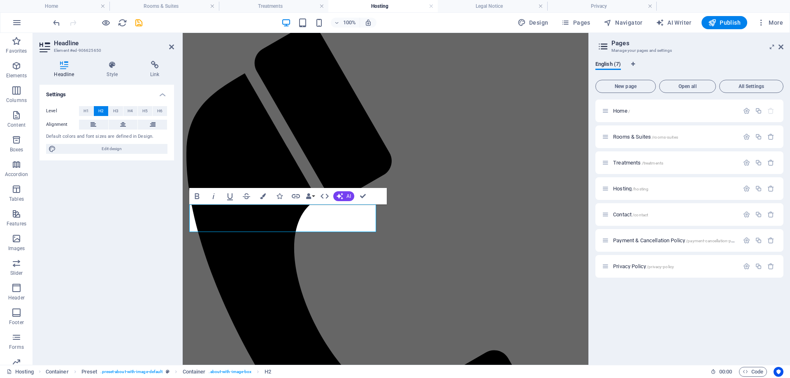
scroll to position [115, 0]
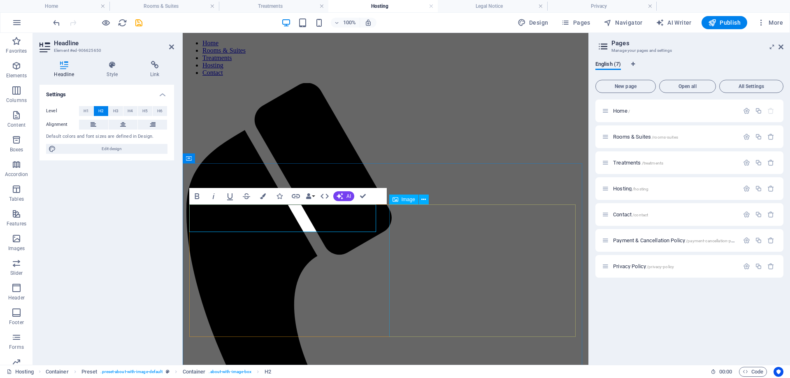
select select "%"
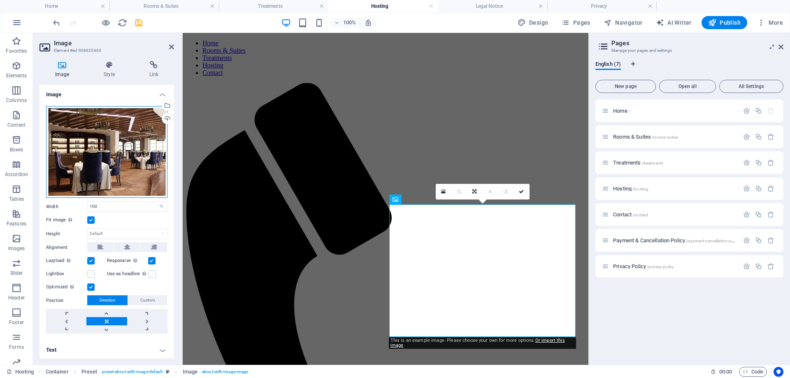
click at [102, 119] on div "Drag files here, click to choose files or select files from Files or our free s…" at bounding box center [106, 152] width 121 height 92
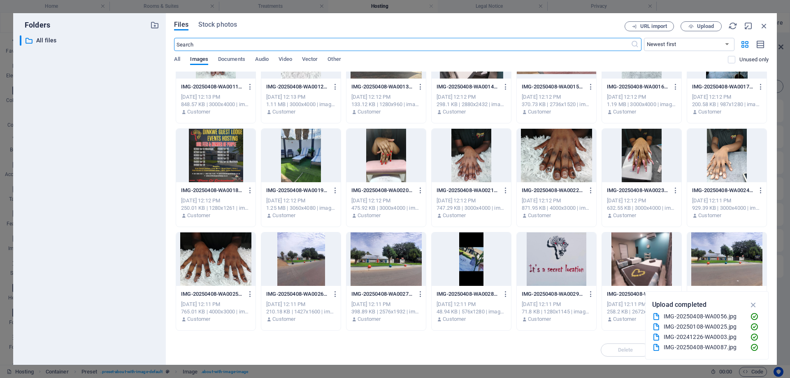
scroll to position [664, 0]
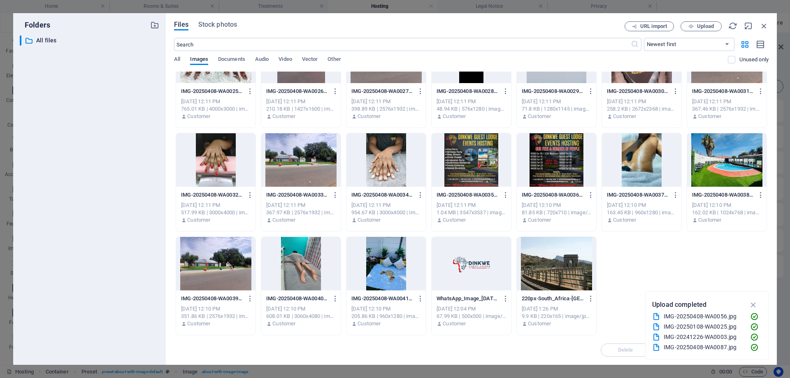
click at [715, 174] on div at bounding box center [726, 159] width 79 height 53
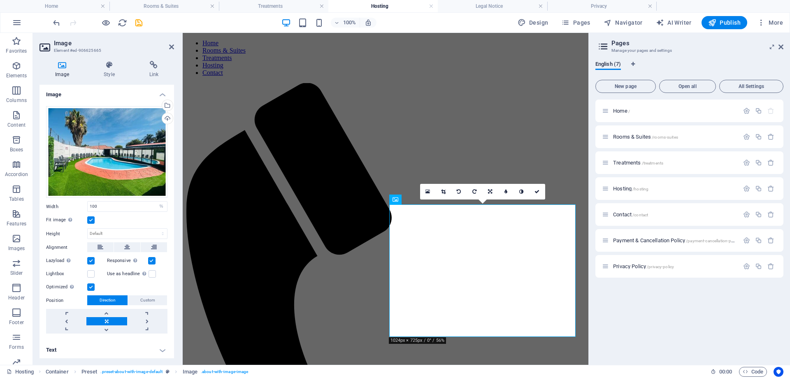
click at [636, 311] on div "Home / Rooms & Suites /rooms-suites Treatments /treatments Hosting /hosting Con…" at bounding box center [689, 229] width 188 height 259
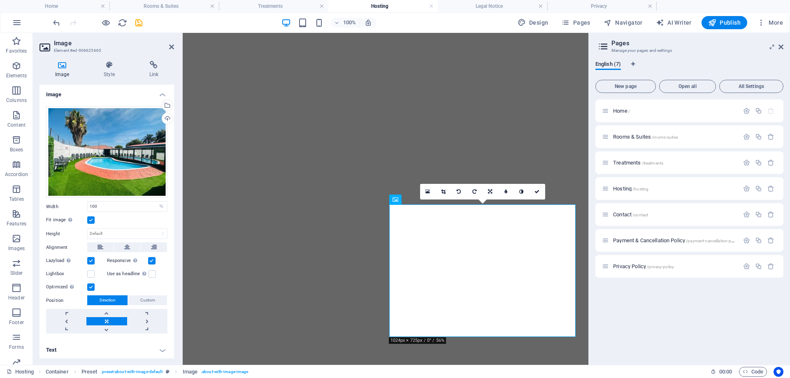
select select "%"
click at [659, 299] on div "Home / Rooms & Suites /rooms-suites Treatments /treatments Hosting /hosting Con…" at bounding box center [689, 229] width 188 height 259
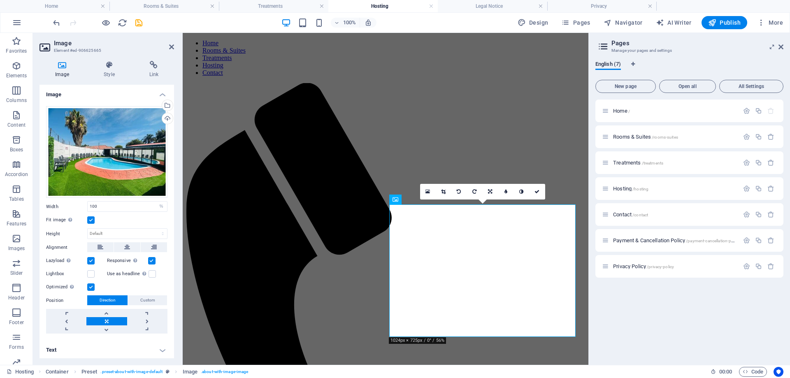
scroll to position [115, 0]
